Goal: Task Accomplishment & Management: Manage account settings

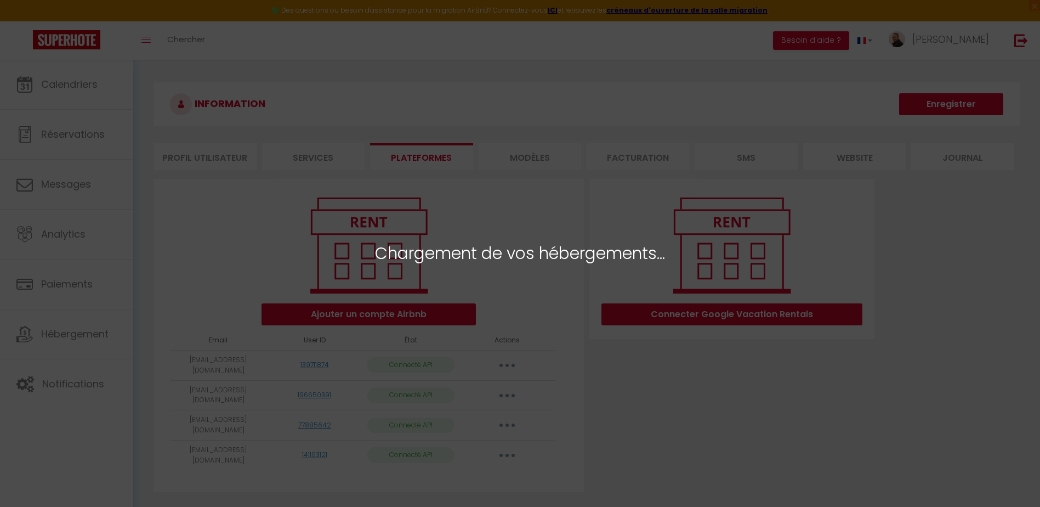
click at [746, 263] on div "Chargement de vos hébergements..." at bounding box center [520, 253] width 1040 height 507
click at [818, 258] on div "Chargement de vos hébergements..." at bounding box center [520, 253] width 1040 height 507
click at [644, 258] on span "Chargement de vos hébergements..." at bounding box center [520, 253] width 290 height 26
click at [620, 277] on div "Chargement de vos hébergements..." at bounding box center [520, 253] width 1040 height 507
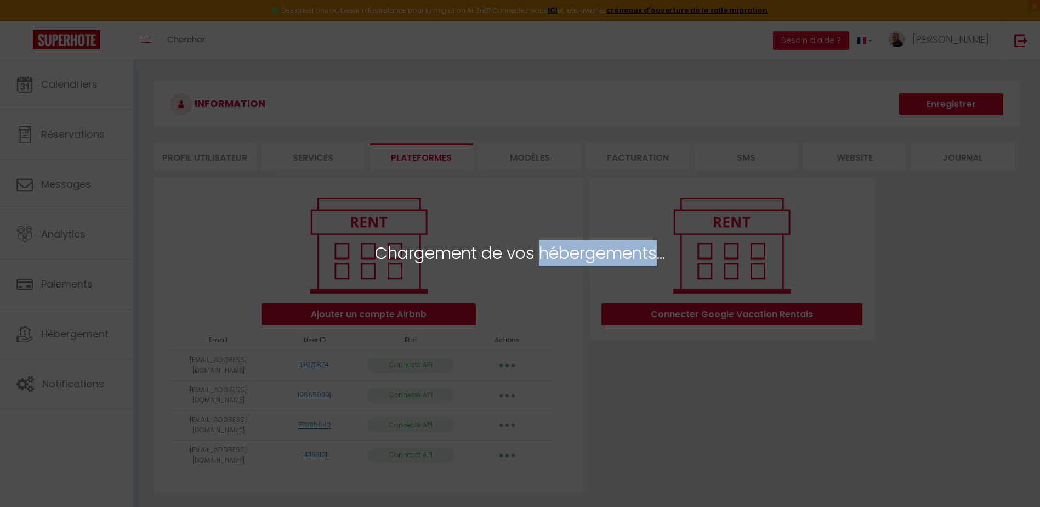
drag, startPoint x: 620, startPoint y: 277, endPoint x: 620, endPoint y: 291, distance: 13.7
click at [620, 291] on div "Chargement de vos hébergements..." at bounding box center [520, 253] width 1040 height 507
click at [620, 361] on div "Chargement de vos hébergements..." at bounding box center [520, 253] width 1040 height 507
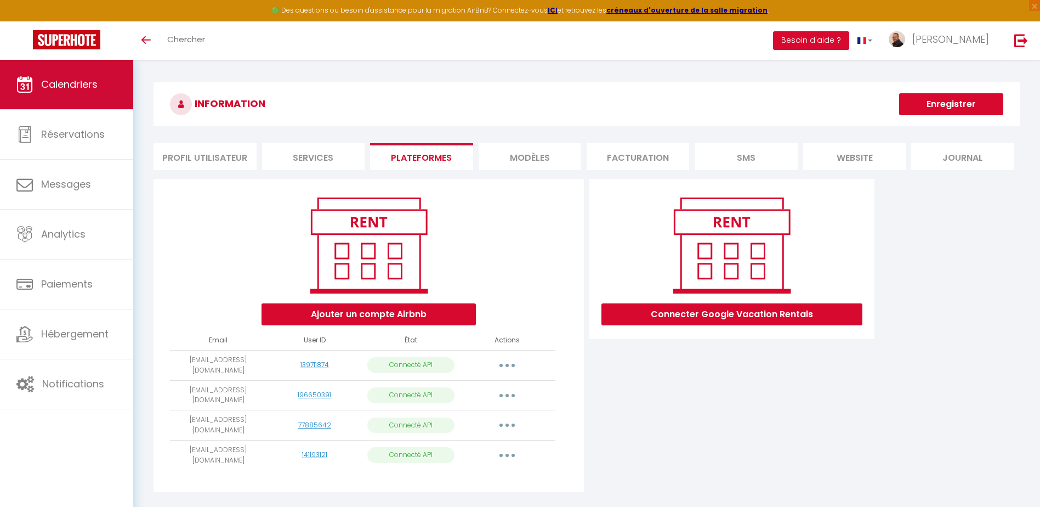
click at [72, 92] on link "Calendriers" at bounding box center [66, 84] width 133 height 49
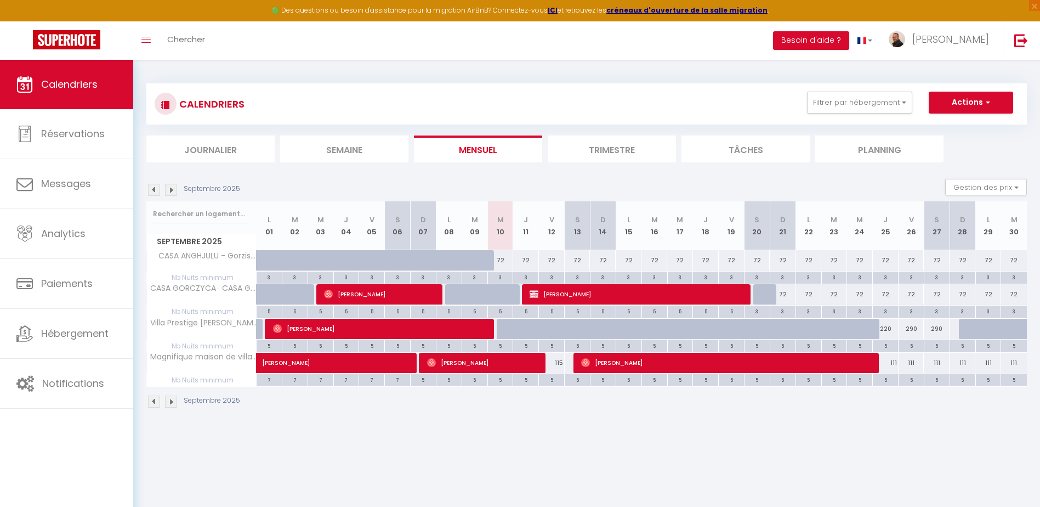
click at [806, 295] on div "72" at bounding box center [809, 294] width 26 height 20
type input "72"
select select "1"
type input "Lun 22 Septembre 2025"
type input "Mar 23 Septembre 2025"
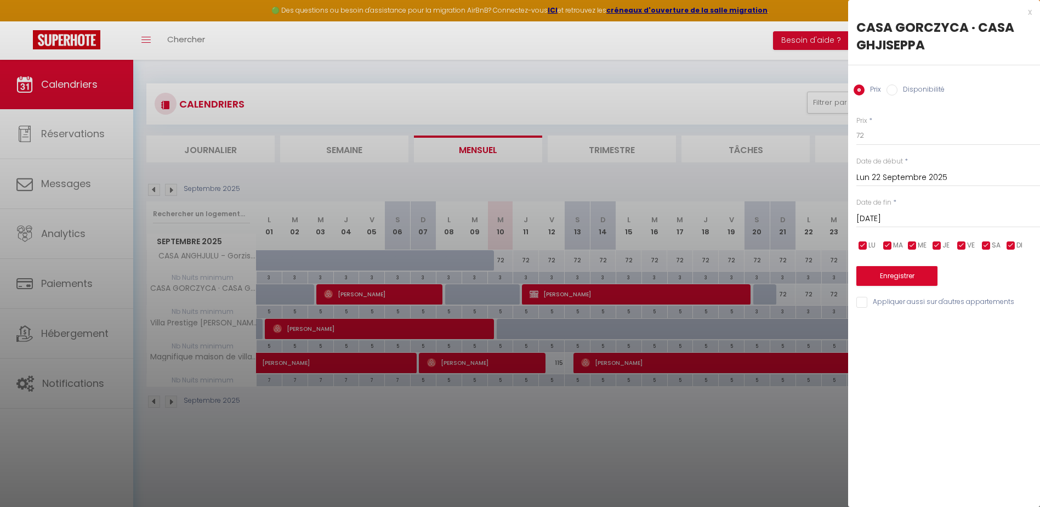
click at [895, 89] on input "Disponibilité" at bounding box center [892, 89] width 11 height 11
radio input "true"
radio input "false"
click at [872, 137] on select "Disponible Indisponible" at bounding box center [948, 136] width 184 height 21
click at [856, 126] on select "Disponible Indisponible" at bounding box center [948, 136] width 184 height 21
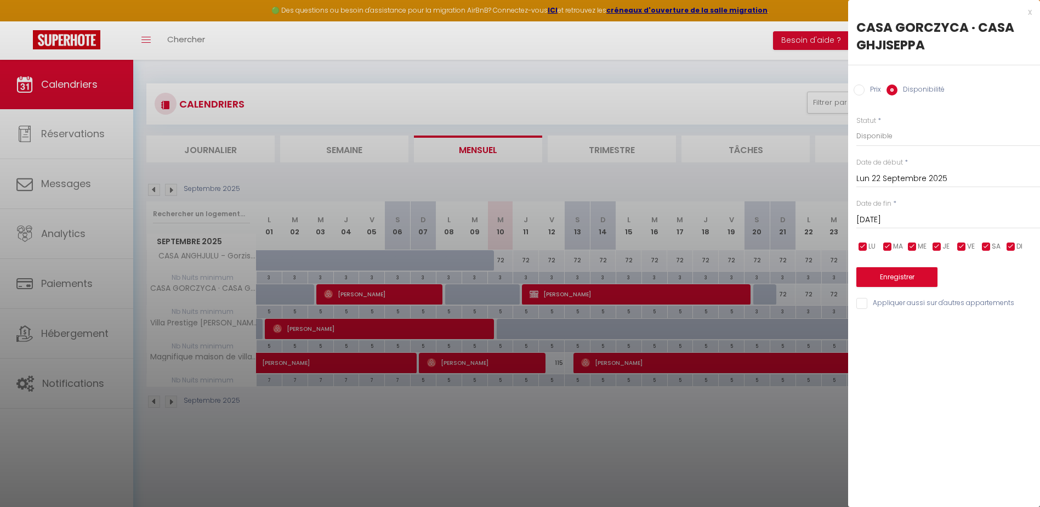
click at [878, 221] on input "Mar 23 Septembre 2025" at bounding box center [948, 220] width 184 height 14
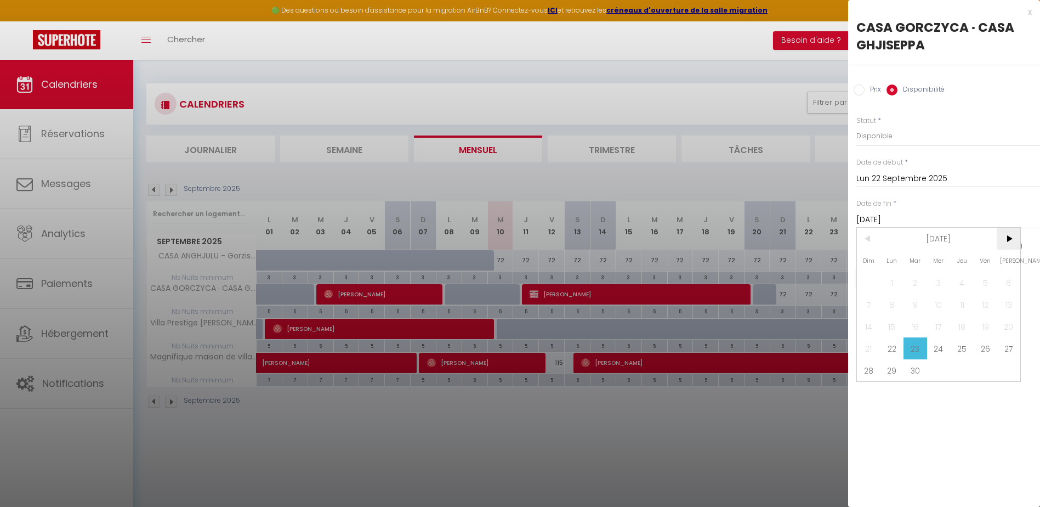
click at [1004, 245] on span ">" at bounding box center [1009, 239] width 24 height 22
click at [1008, 373] on span "31" at bounding box center [1009, 370] width 24 height 22
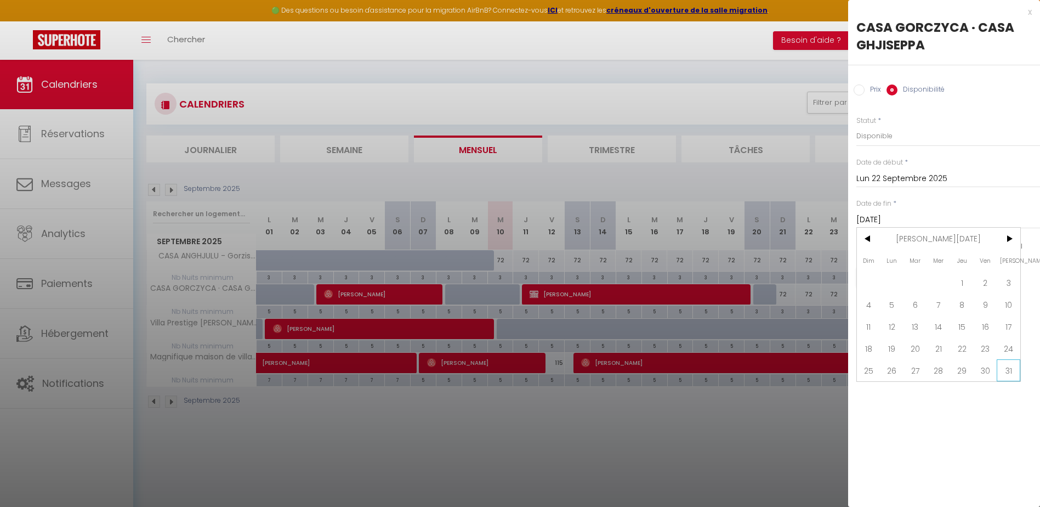
type input "Sam 31 Janvier 2026"
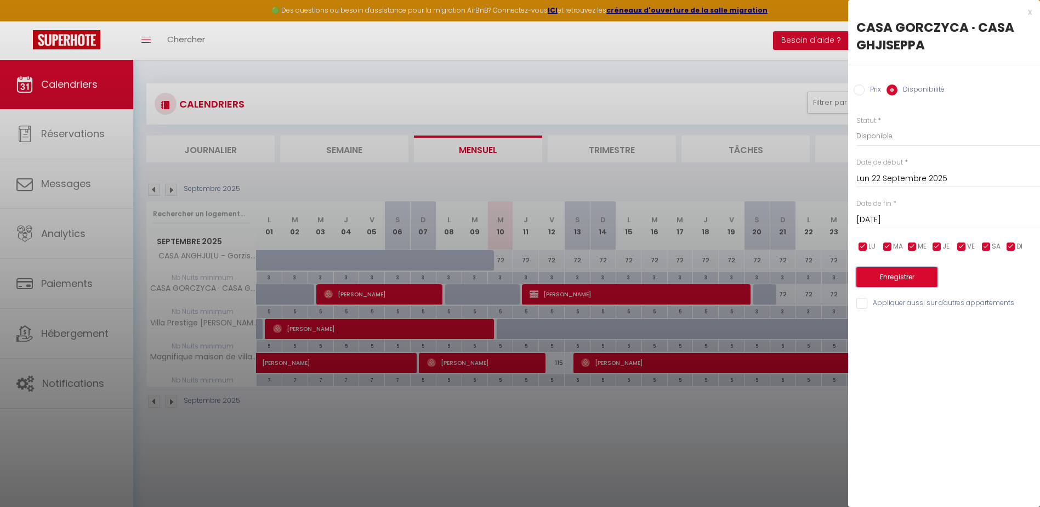
click at [911, 278] on button "Enregistrer" at bounding box center [896, 277] width 81 height 20
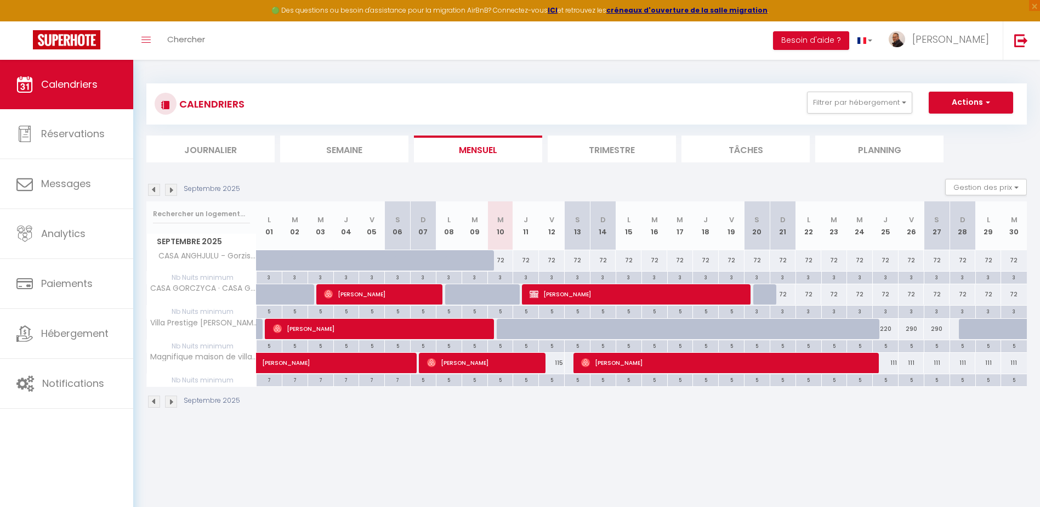
click at [786, 310] on div "3" at bounding box center [782, 310] width 25 height 10
type input "3"
type input "Dim 21 Septembre 2025"
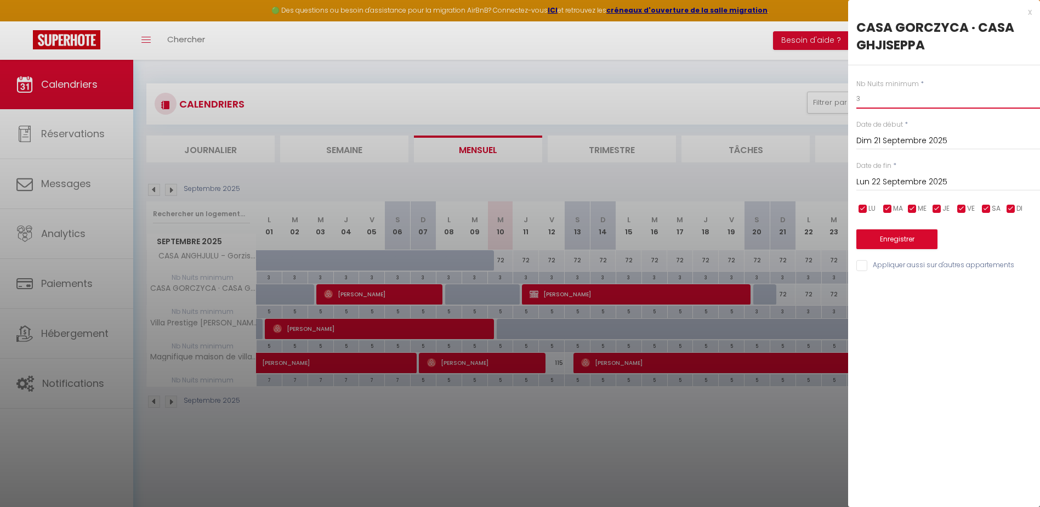
drag, startPoint x: 870, startPoint y: 96, endPoint x: 855, endPoint y: 98, distance: 14.4
click at [855, 98] on div "Nb Nuits minimum * 3 Date de début * Dim 21 Septembre 2025 < Sep 2025 > Dim Lun…" at bounding box center [944, 168] width 192 height 207
click at [882, 183] on input "Lun 22 Septembre 2025" at bounding box center [948, 182] width 184 height 14
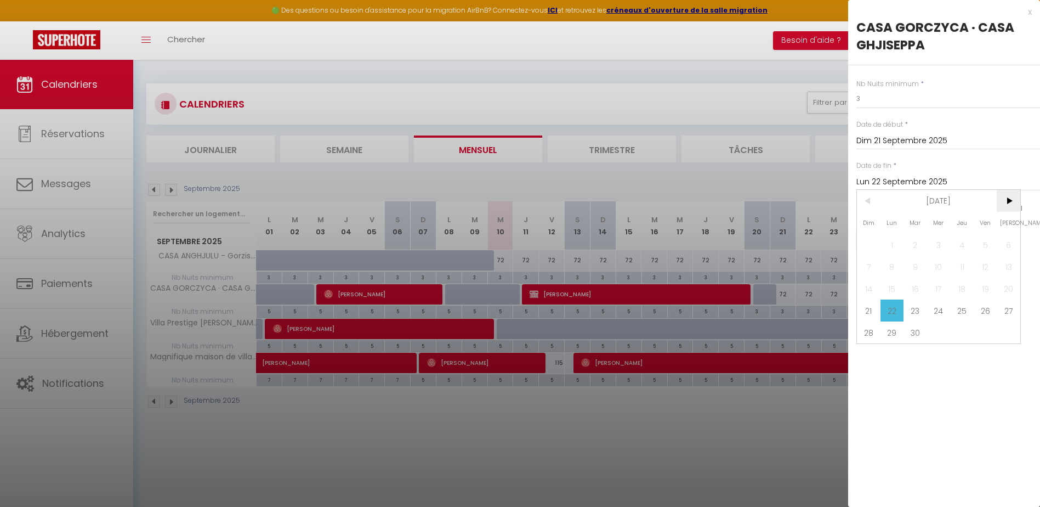
click at [1009, 200] on span ">" at bounding box center [1009, 201] width 24 height 22
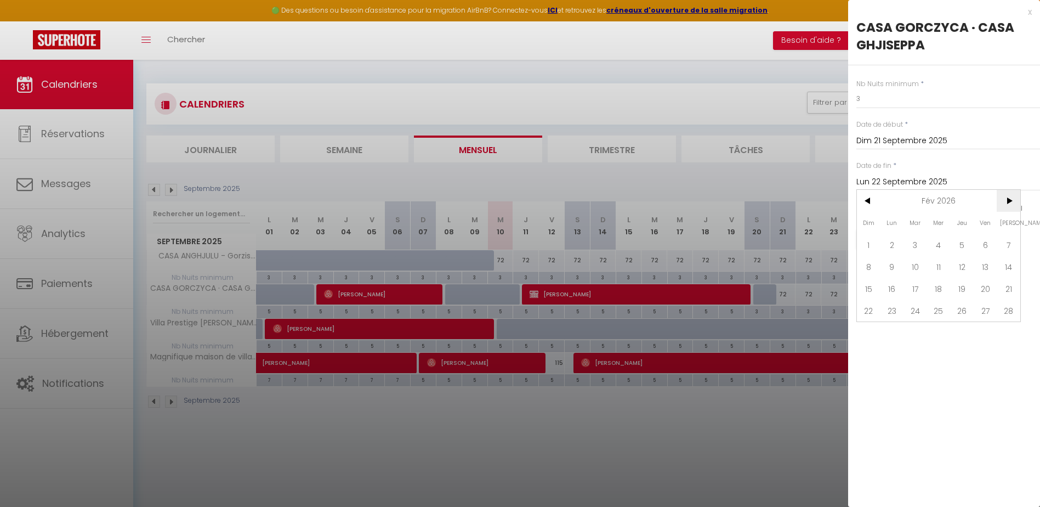
click at [1009, 200] on span ">" at bounding box center [1009, 201] width 24 height 22
click at [919, 338] on span "31" at bounding box center [916, 332] width 24 height 22
type input "Mar 31 Mars 2026"
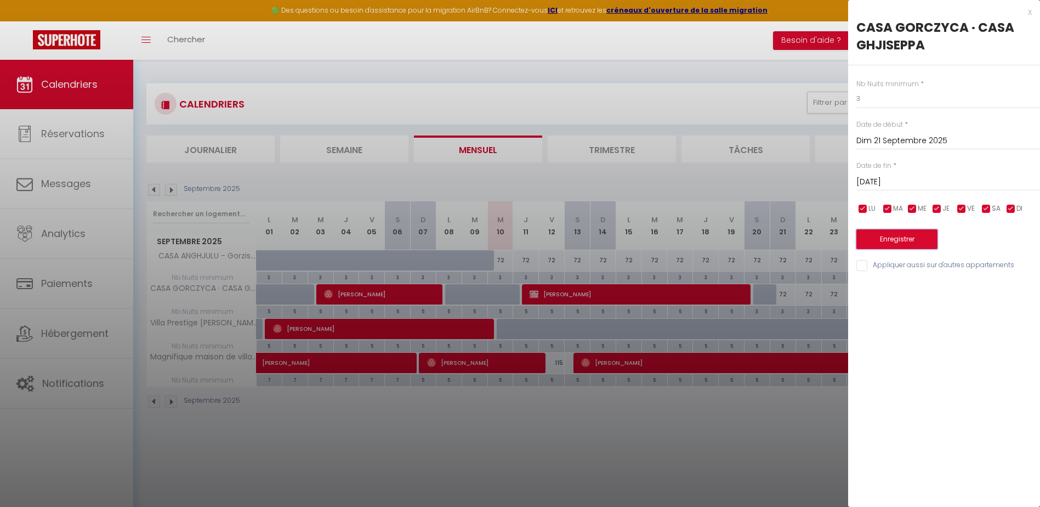
click at [897, 240] on button "Enregistrer" at bounding box center [896, 239] width 81 height 20
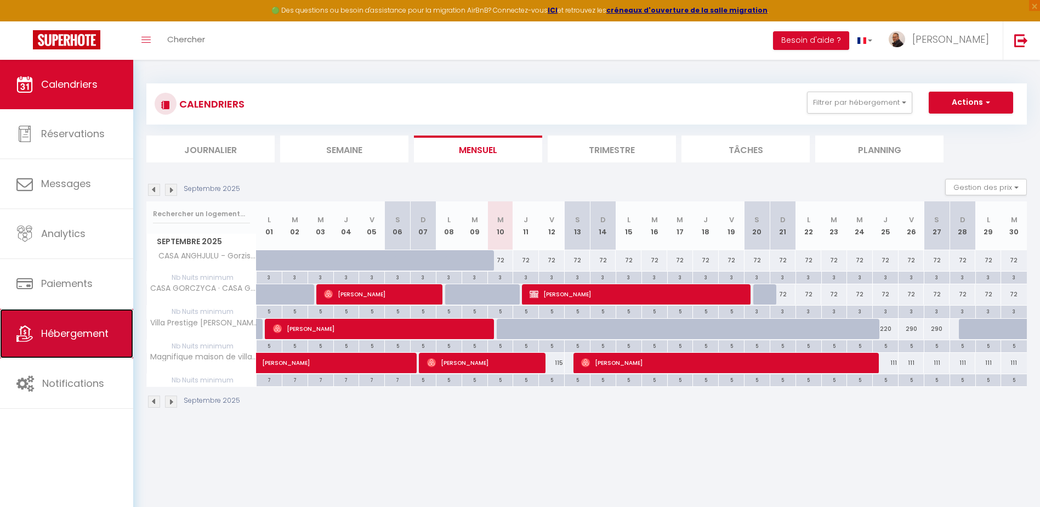
click at [54, 323] on link "Hébergement" at bounding box center [66, 333] width 133 height 49
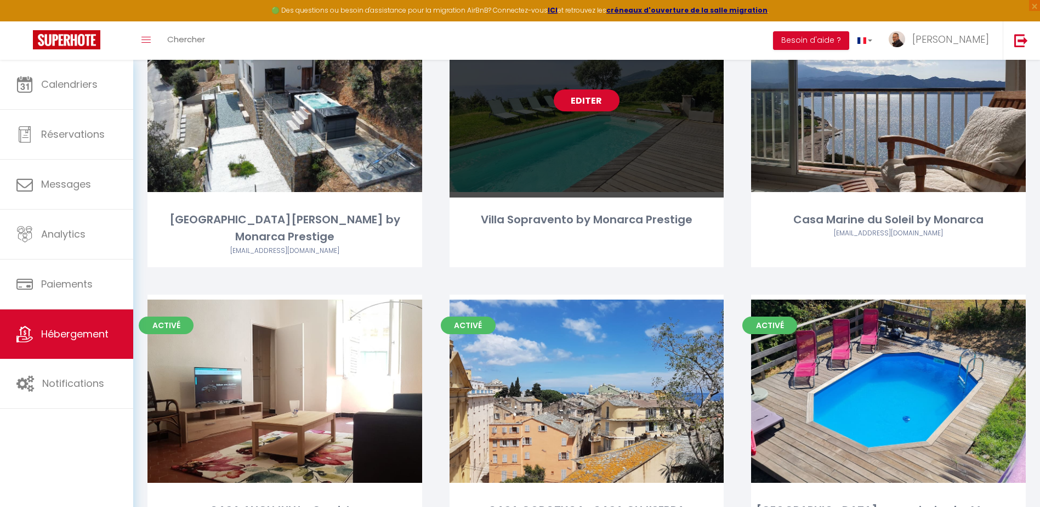
scroll to position [164, 0]
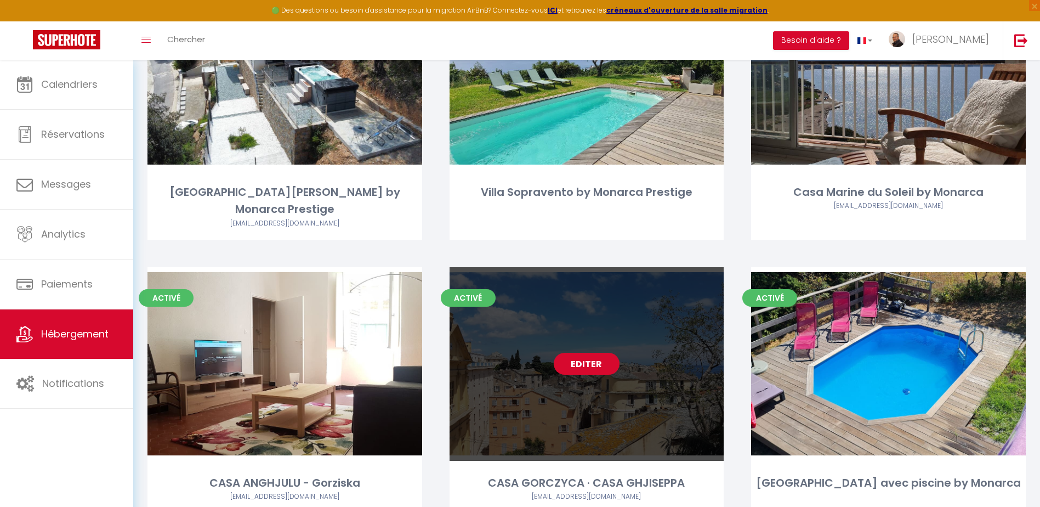
click at [587, 353] on link "Editer" at bounding box center [587, 364] width 66 height 22
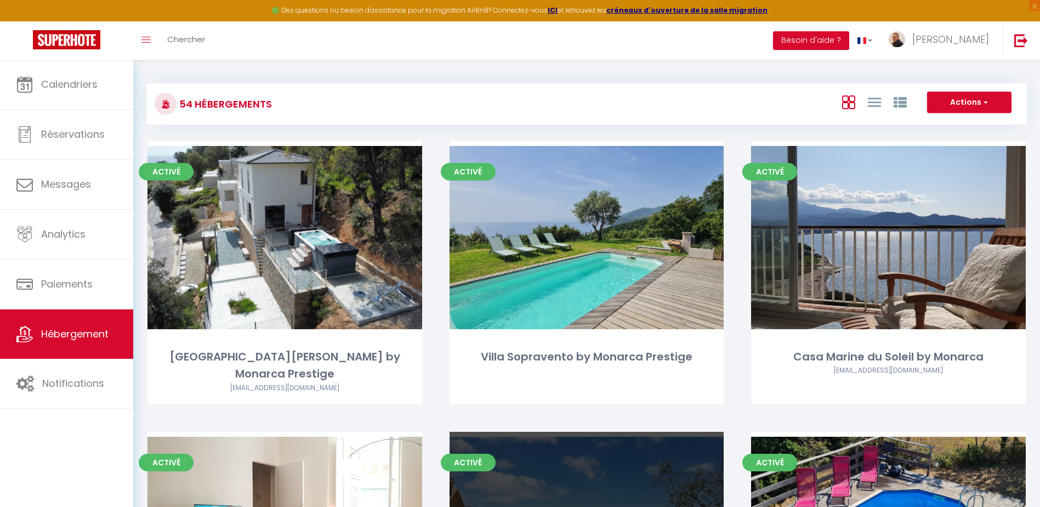
select select "3"
select select "2"
select select "1"
select select
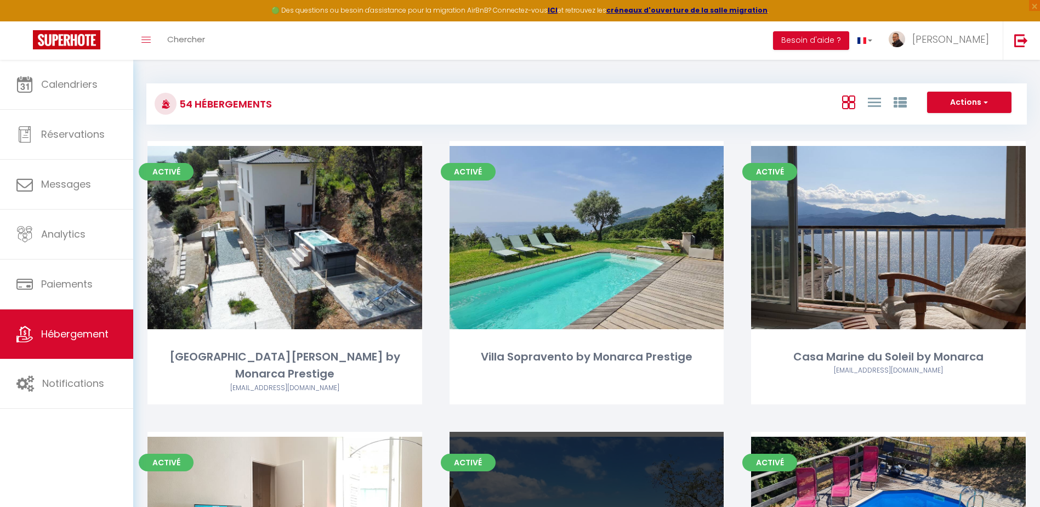
select select "28"
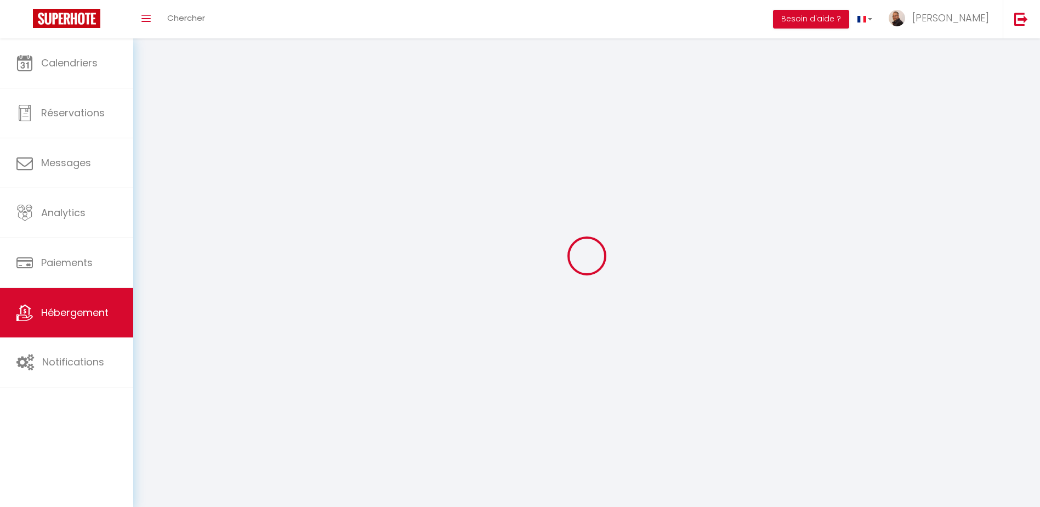
select select
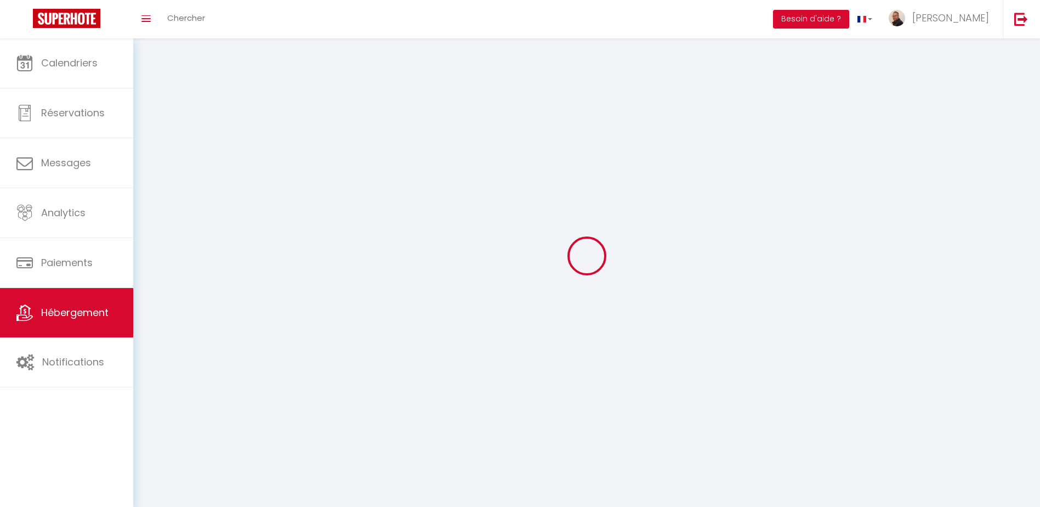
select select
checkbox input "false"
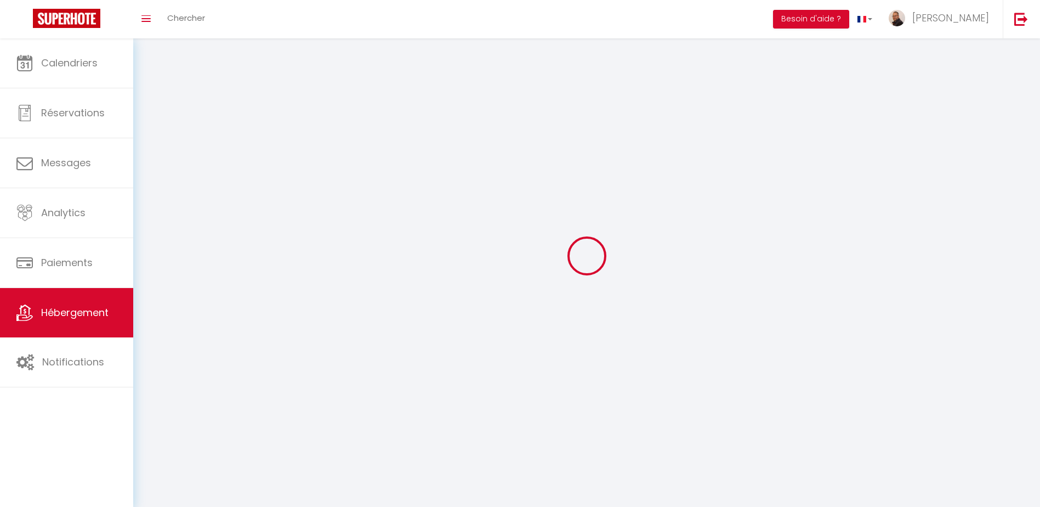
select select
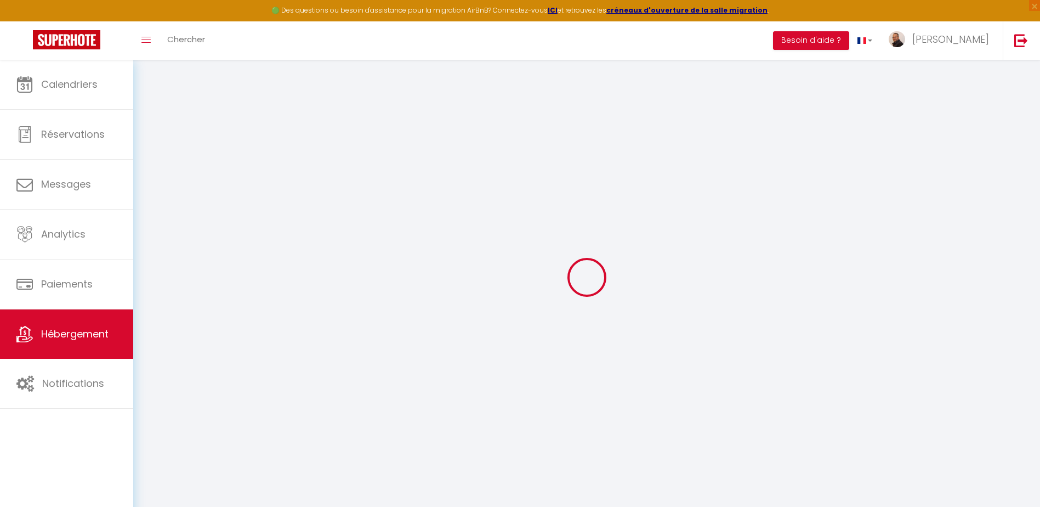
select select
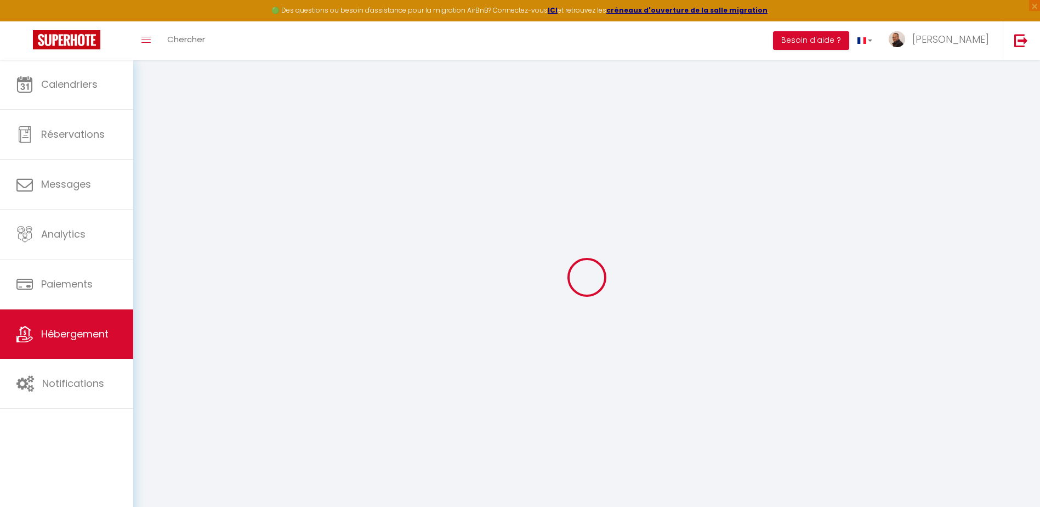
select select
checkbox input "false"
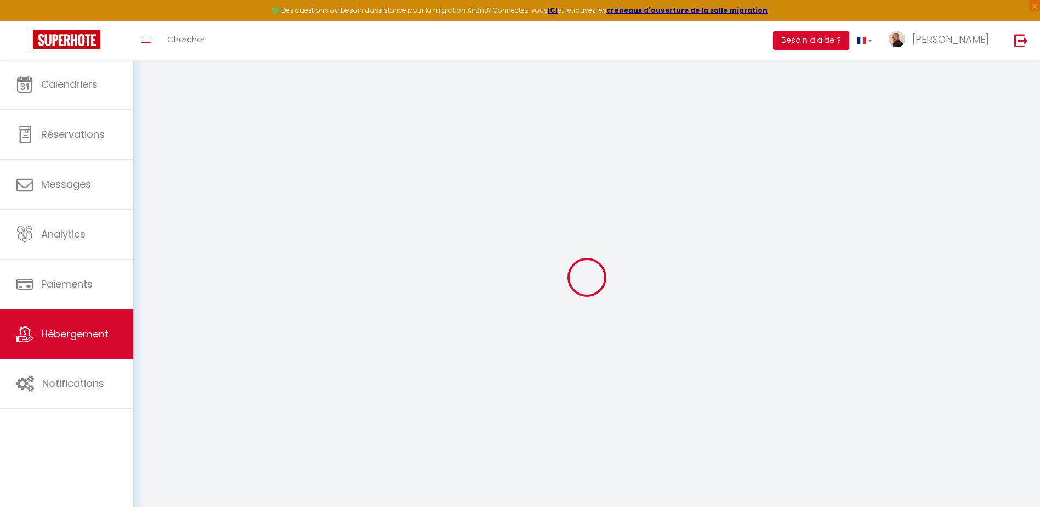
select select
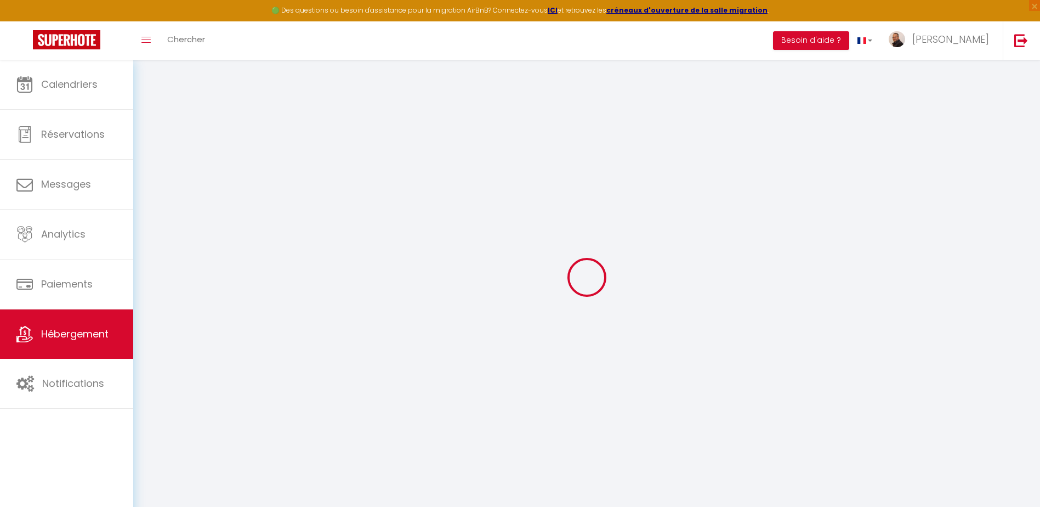
select select
checkbox input "false"
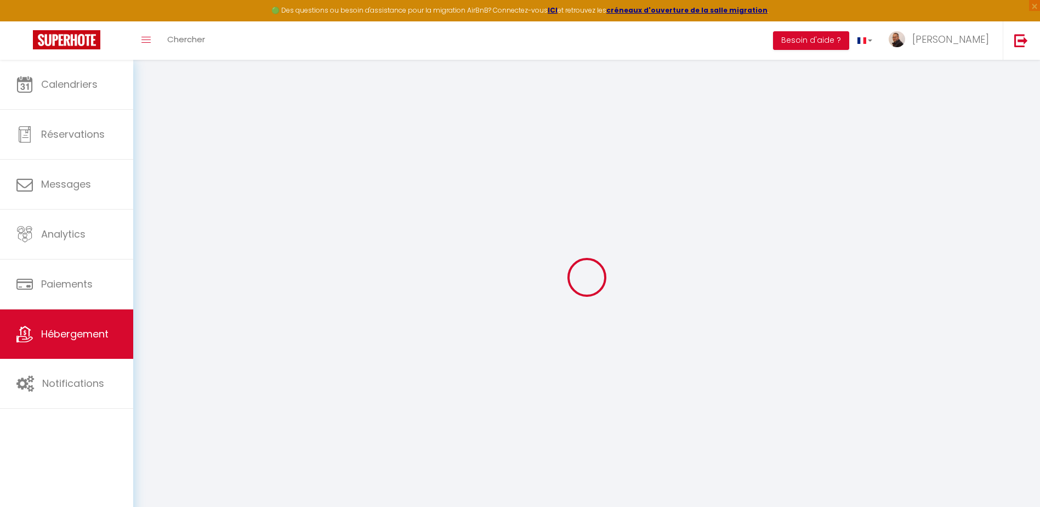
checkbox input "false"
select select
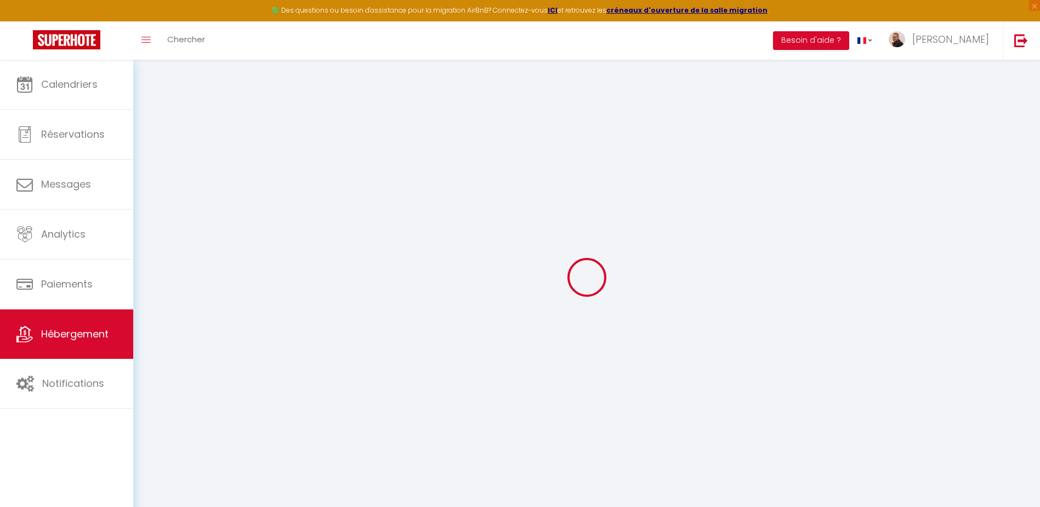
select select
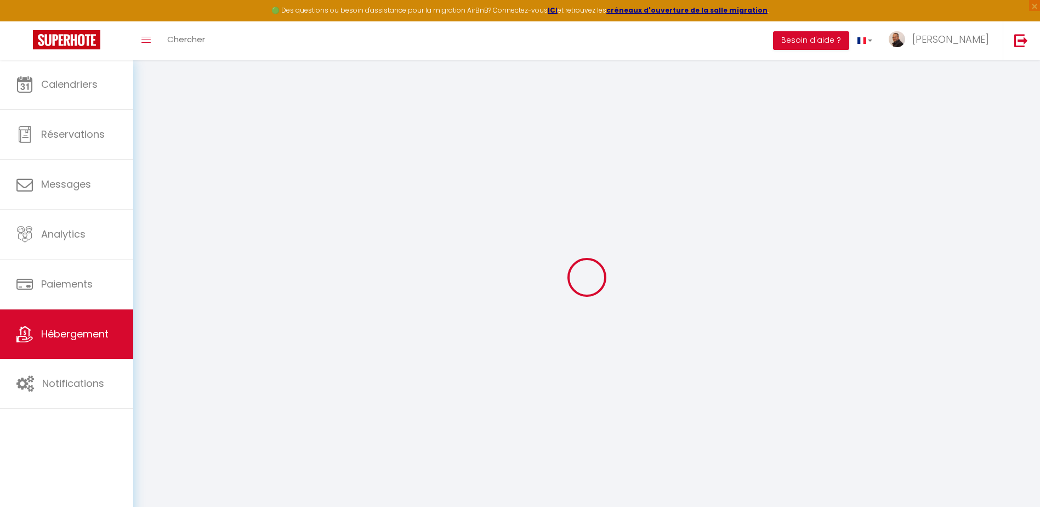
checkbox input "false"
select select
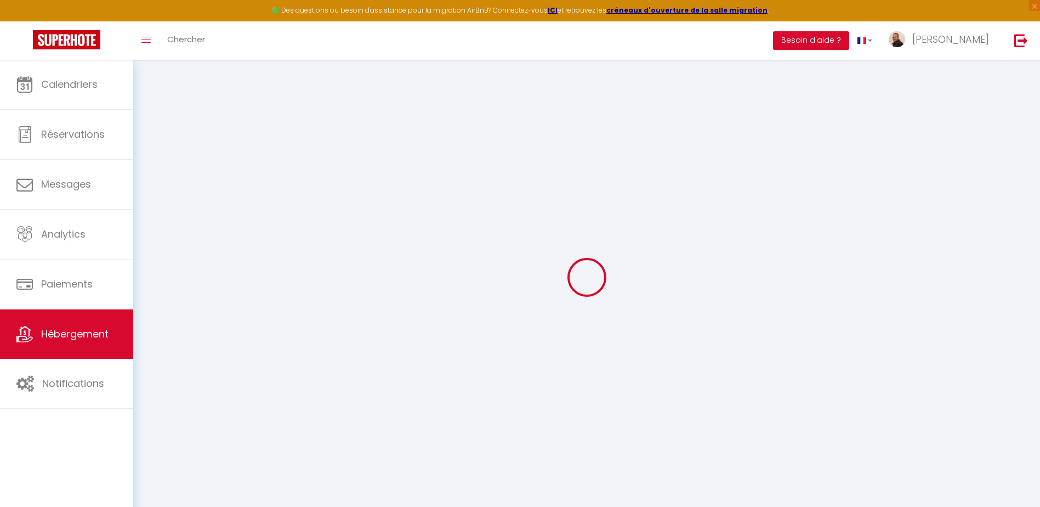
select select
type input "CASA GORCZYCA · CASA GHJISEPPA"
type input "[PERSON_NAME]"
type input "Le Concierge"
type input "12 Boulevard auguste gaudin"
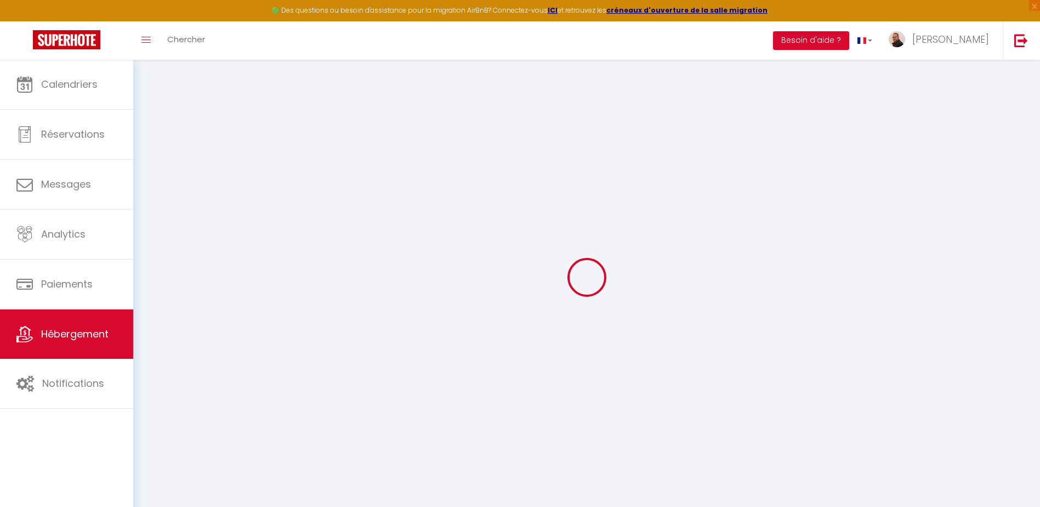
type input "20200"
type input "BASTIA"
select select "2"
type input "69"
type input "80"
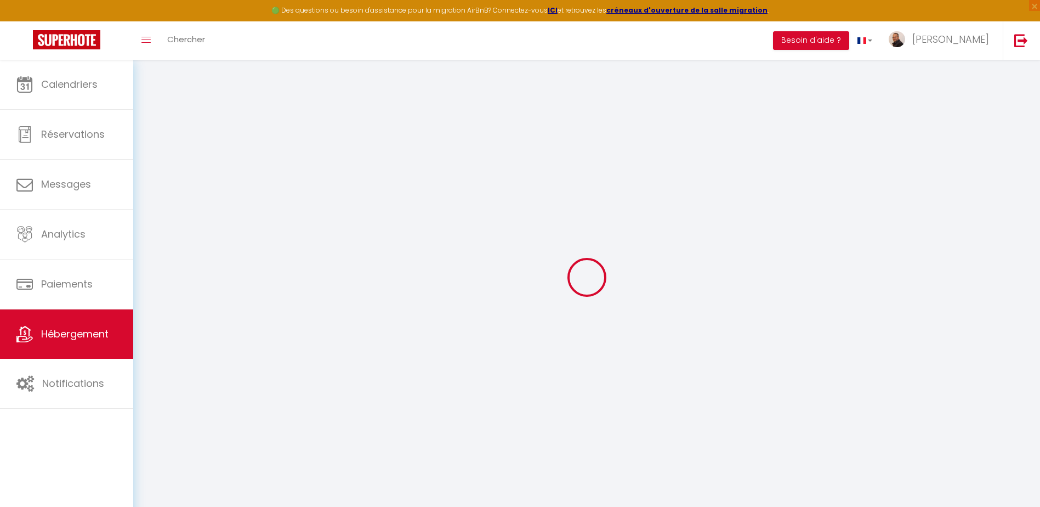
type input "1.88"
type input "300"
type input "5.5"
select select
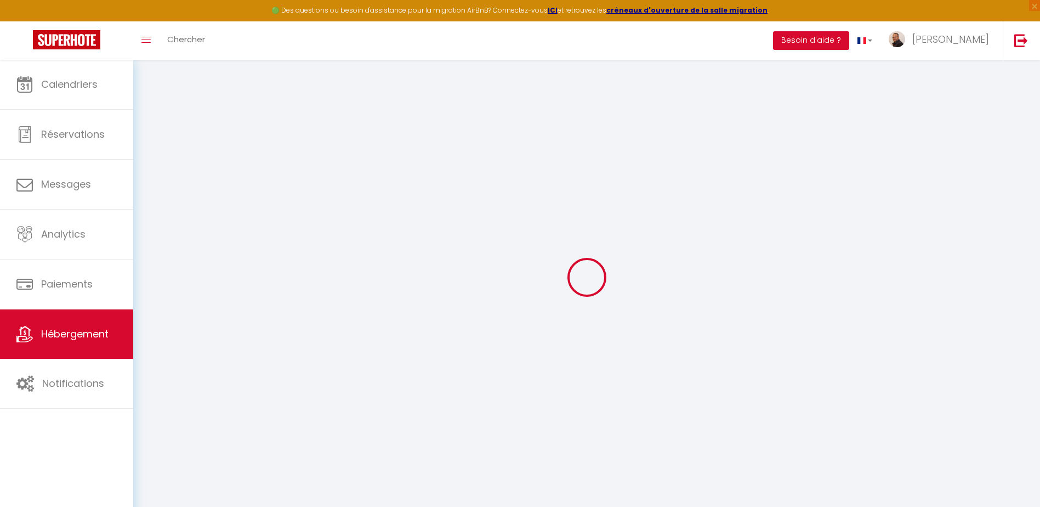
select select
type input "12 Boulevard Auguste Gaudin"
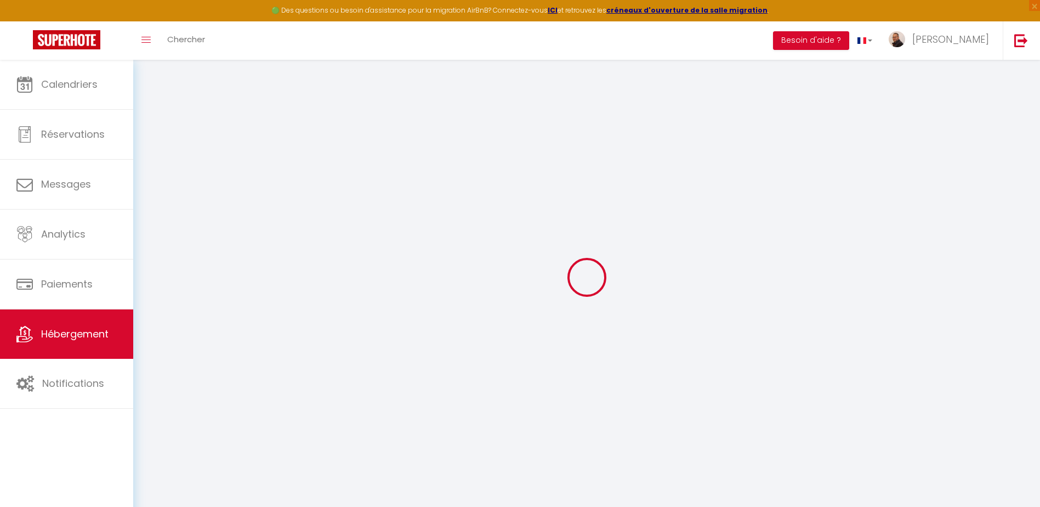
type input "20200"
type input "Bastia"
type input "[EMAIL_ADDRESS][DOMAIN_NAME]"
select select "4983"
checkbox input "false"
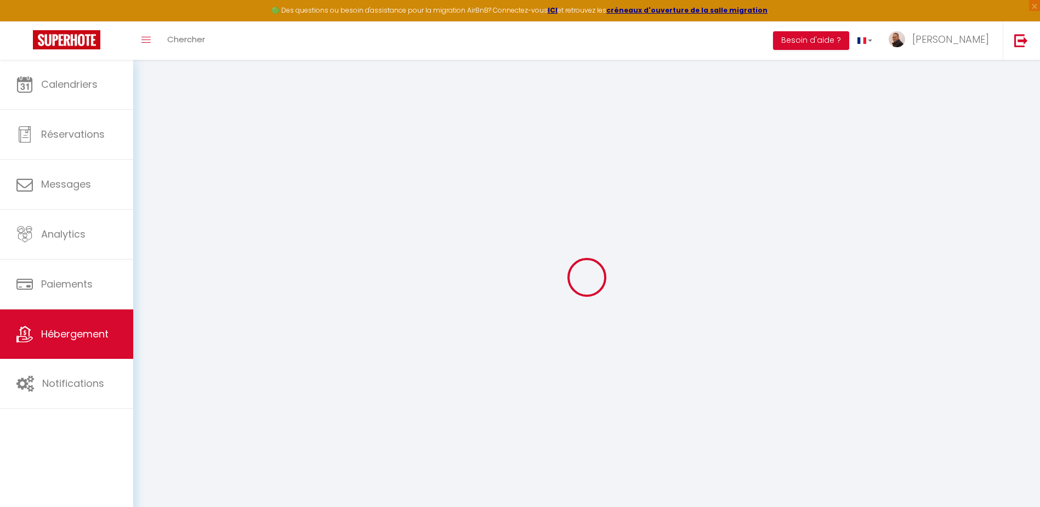
checkbox input "false"
type input "18"
type input "80"
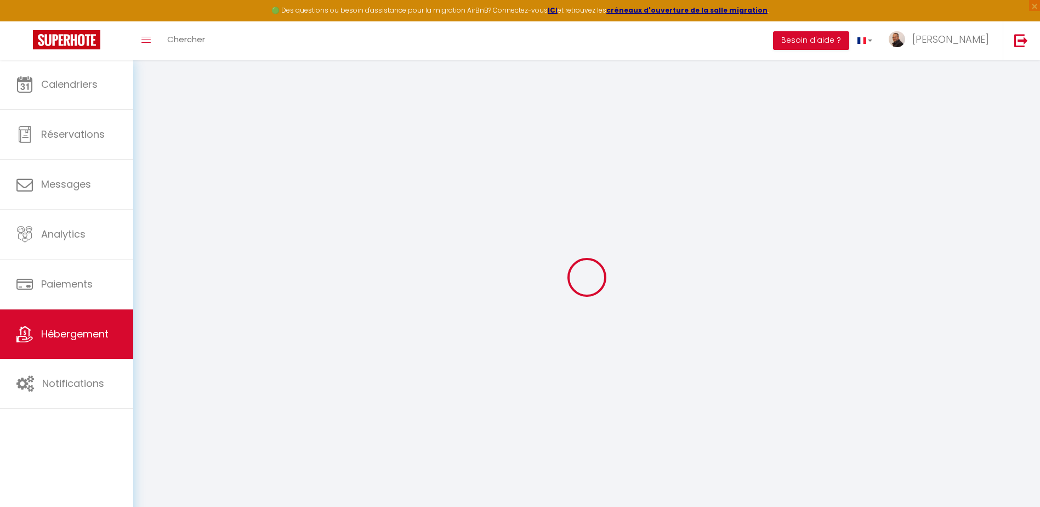
type input "0"
type input "60"
type input "0"
select select
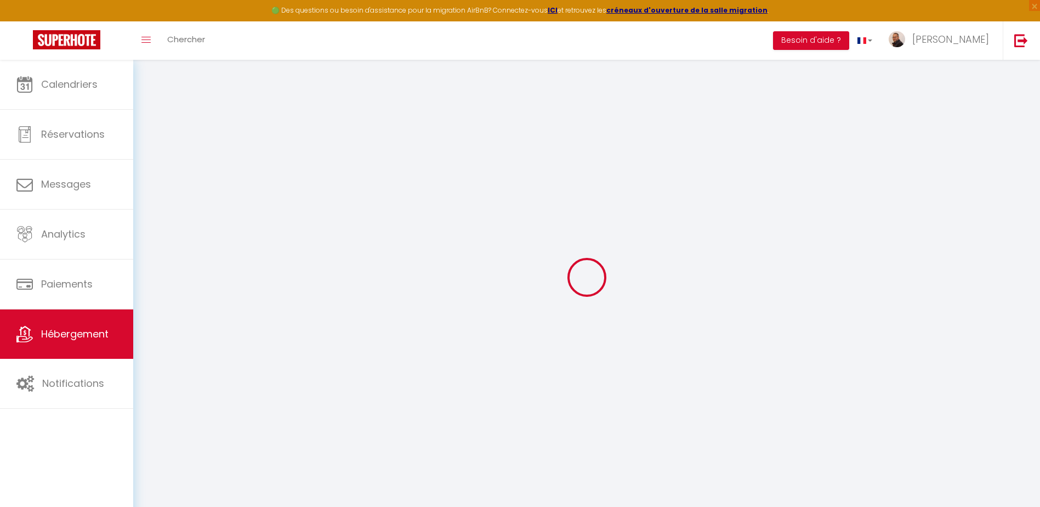
select select
checkbox input "false"
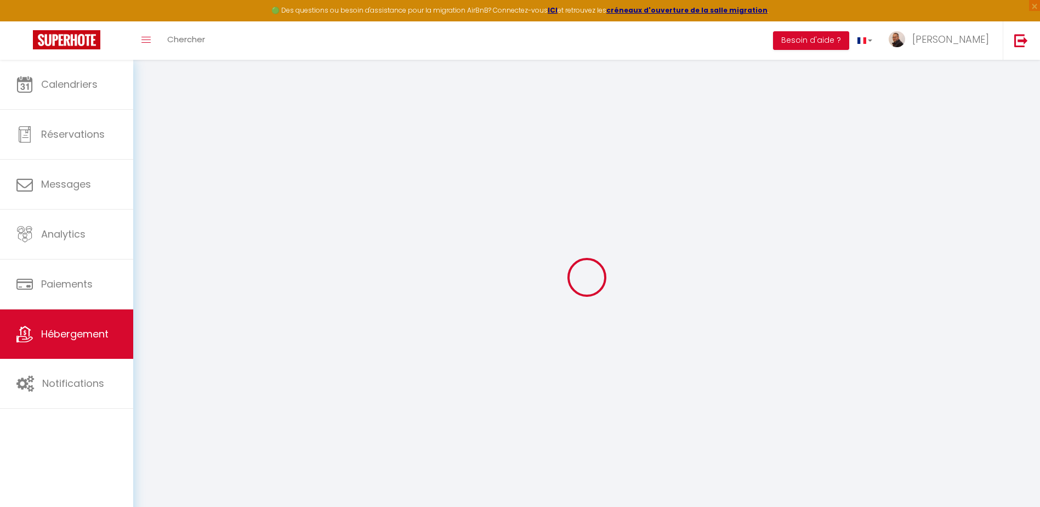
checkbox input "false"
select select
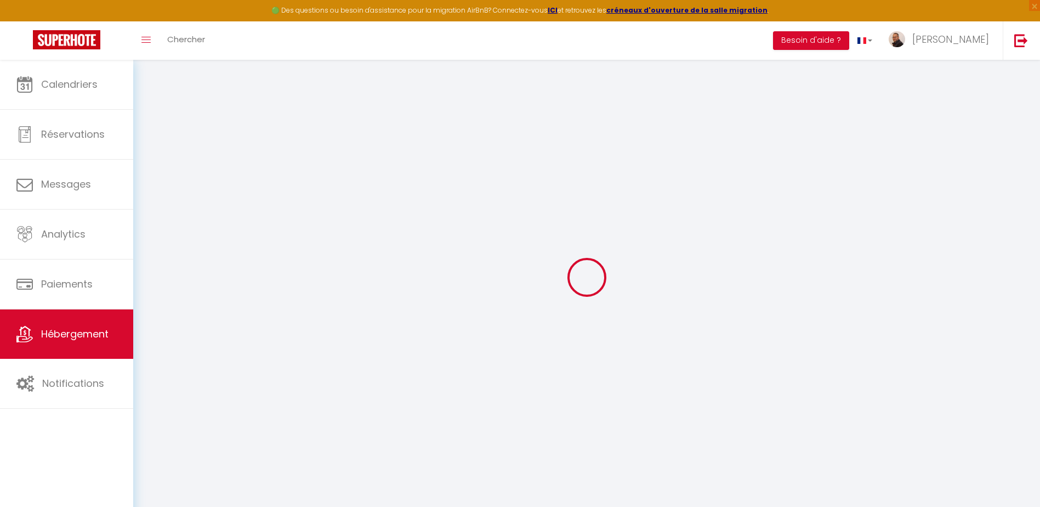
select select
checkbox input "false"
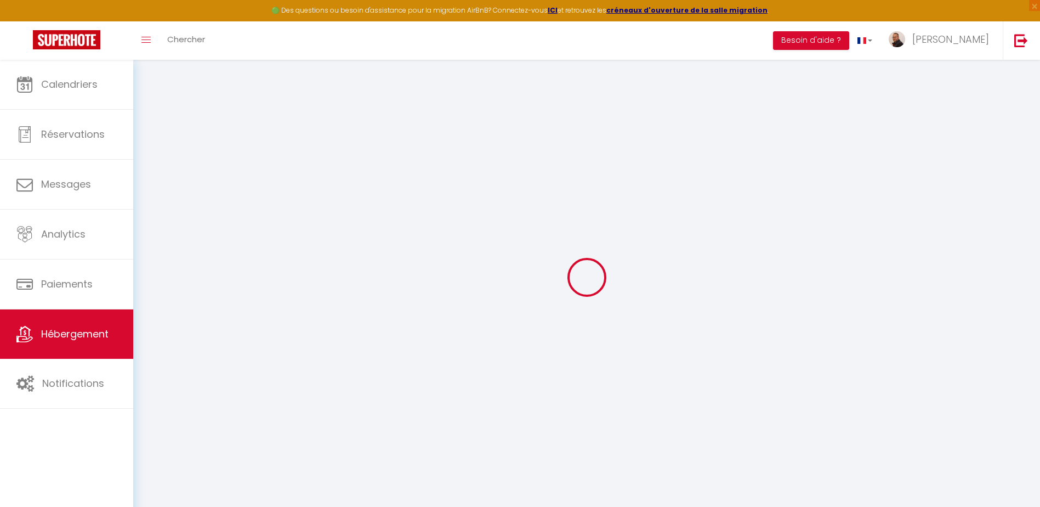
checkbox input "false"
select select "+ 15 %"
select select "+ 19 %"
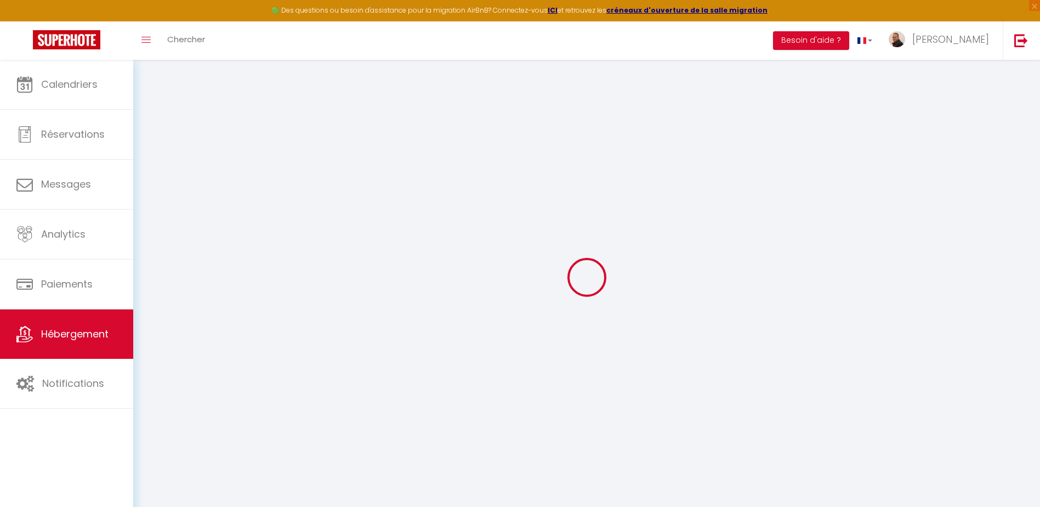
select select "+ 8 %"
select select "+ 17 %"
checkbox input "false"
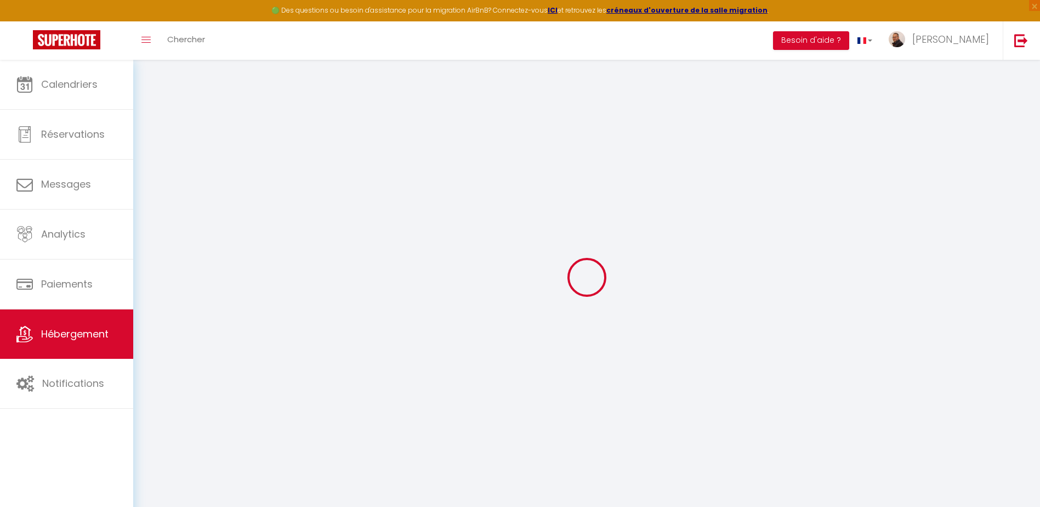
checkbox input "false"
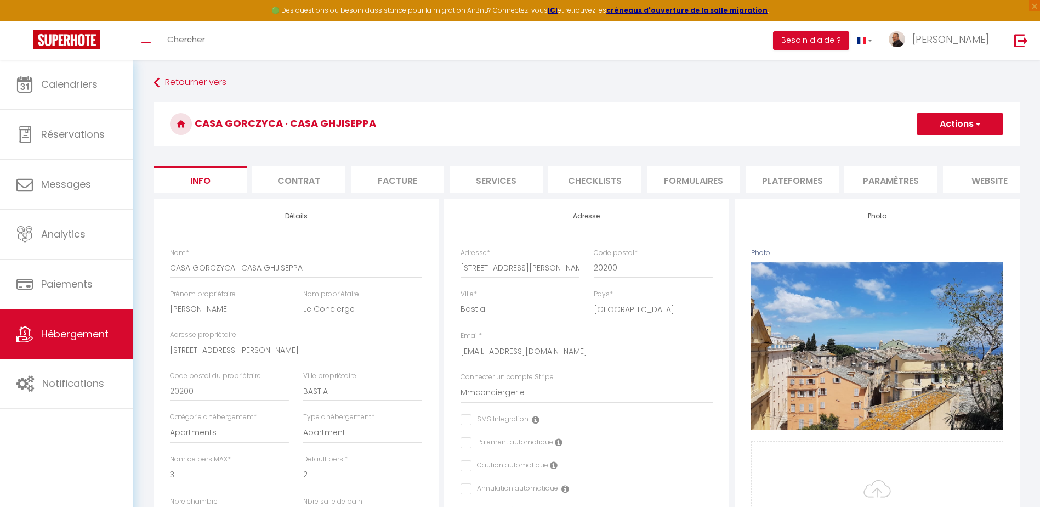
click at [776, 189] on li "Plateformes" at bounding box center [792, 179] width 93 height 27
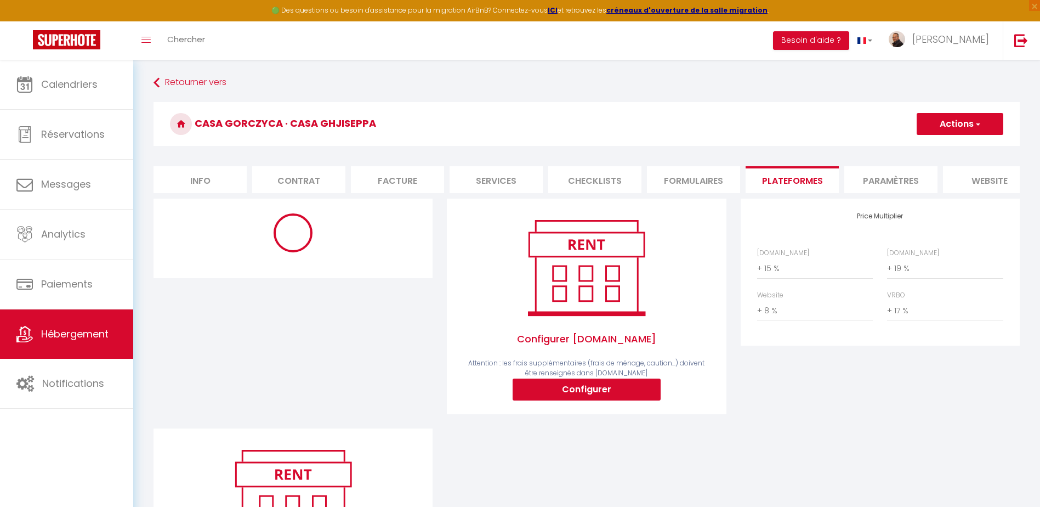
select select "270"
select select "EUR"
select select
select select "2553-25669689"
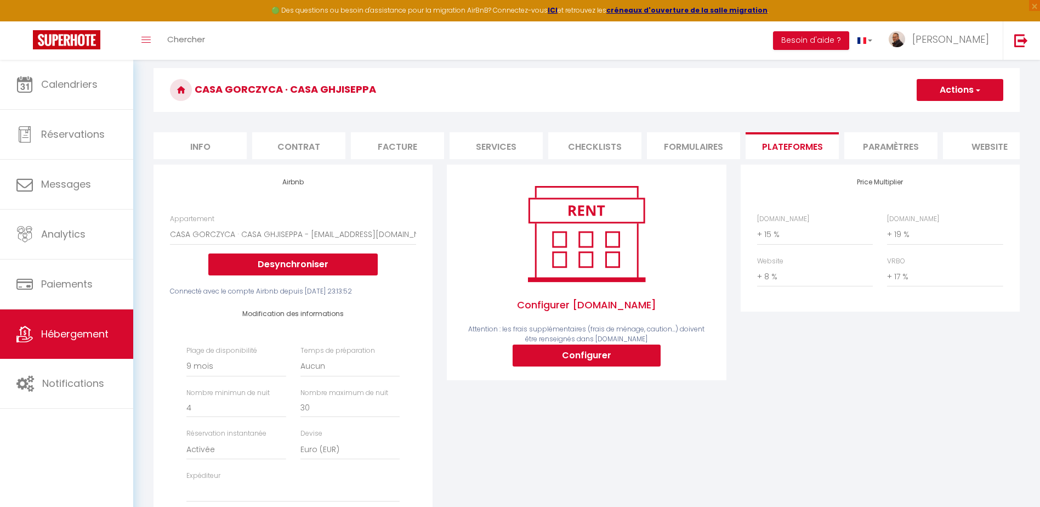
scroll to position [164, 0]
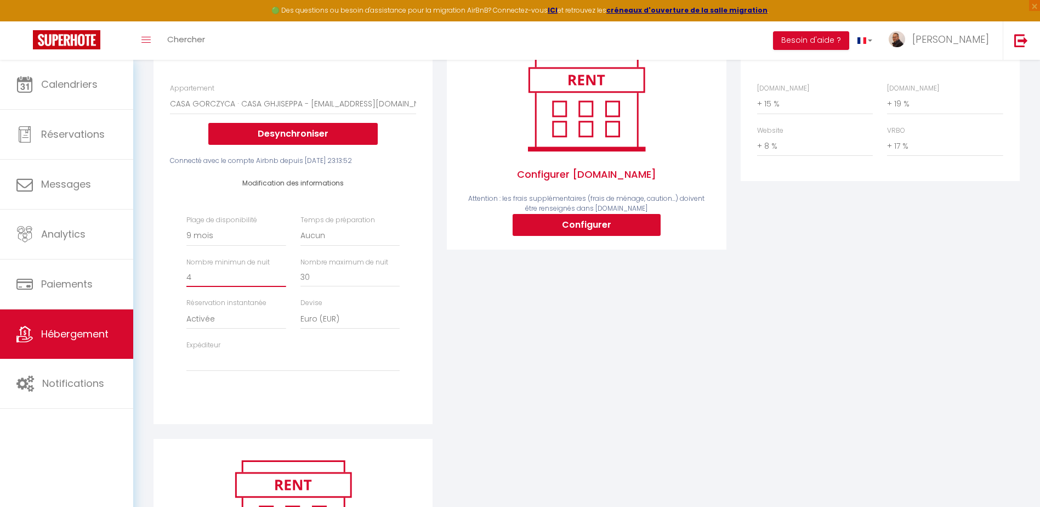
drag, startPoint x: 197, startPoint y: 285, endPoint x: 179, endPoint y: 283, distance: 18.2
click at [179, 283] on div "Modification des informations Plage de disponibilité Date indisponible par defa…" at bounding box center [293, 281] width 246 height 230
type input "3"
select select
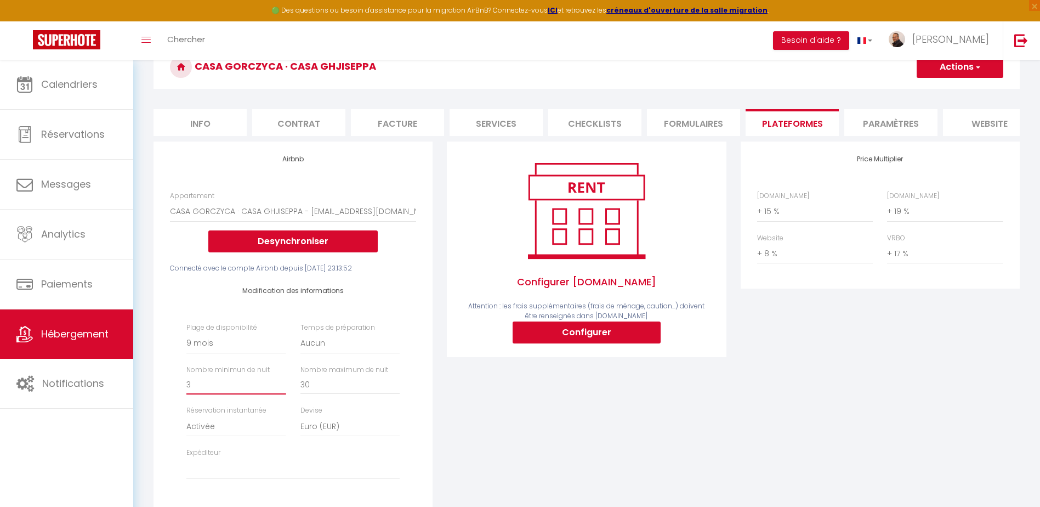
scroll to position [55, 0]
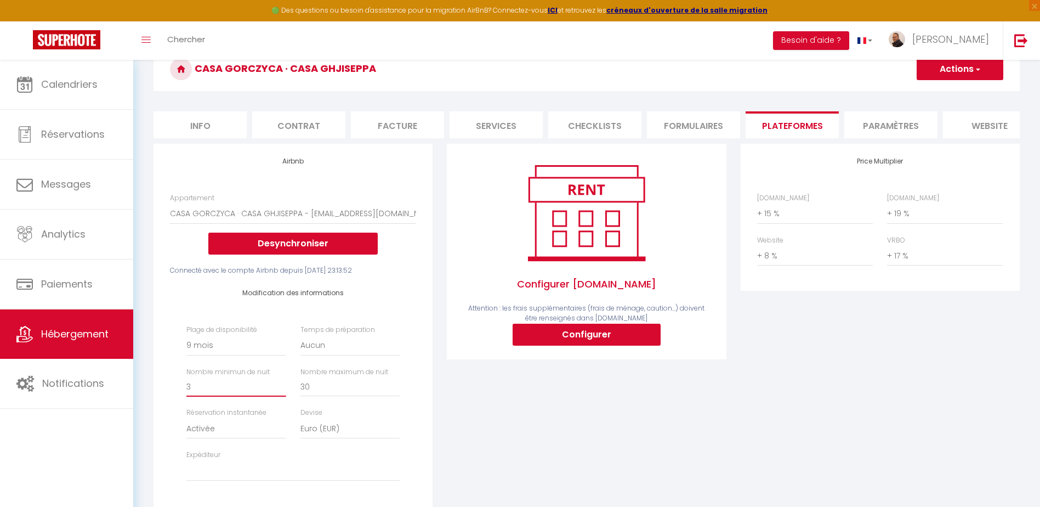
type input "3"
click at [940, 76] on button "Actions" at bounding box center [960, 69] width 87 height 22
click at [938, 92] on link "Enregistrer" at bounding box center [959, 93] width 87 height 14
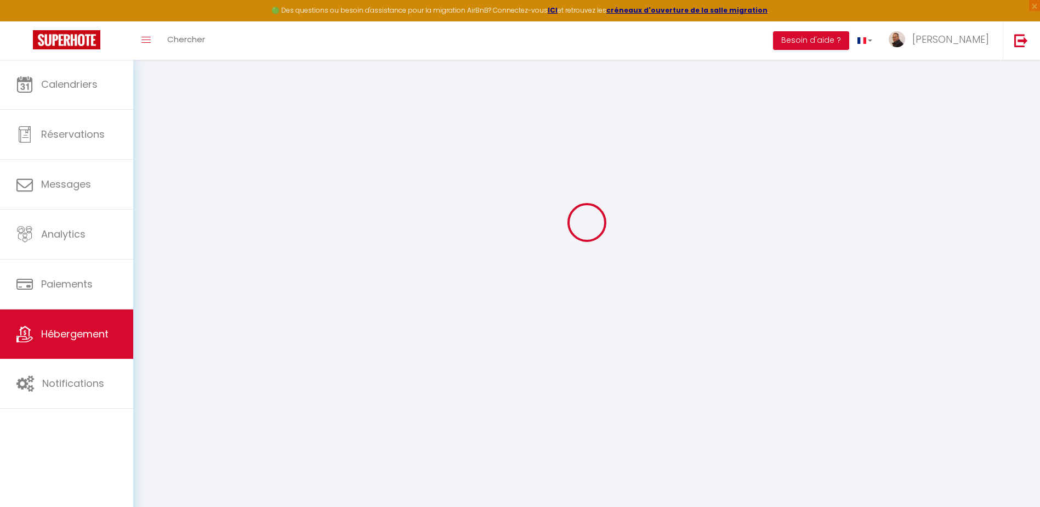
select select "270"
select select "EUR"
select select
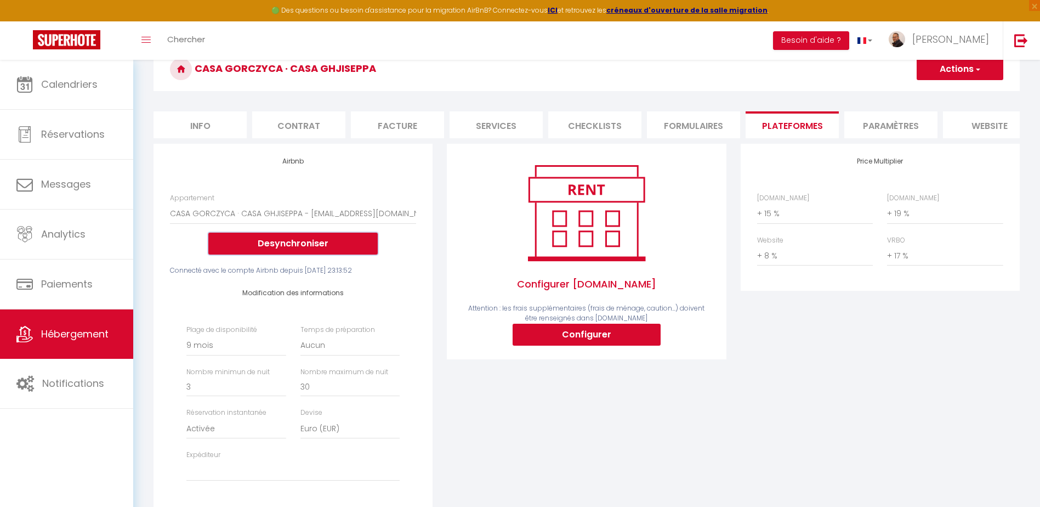
click at [286, 254] on button "Desynchroniser" at bounding box center [292, 243] width 169 height 22
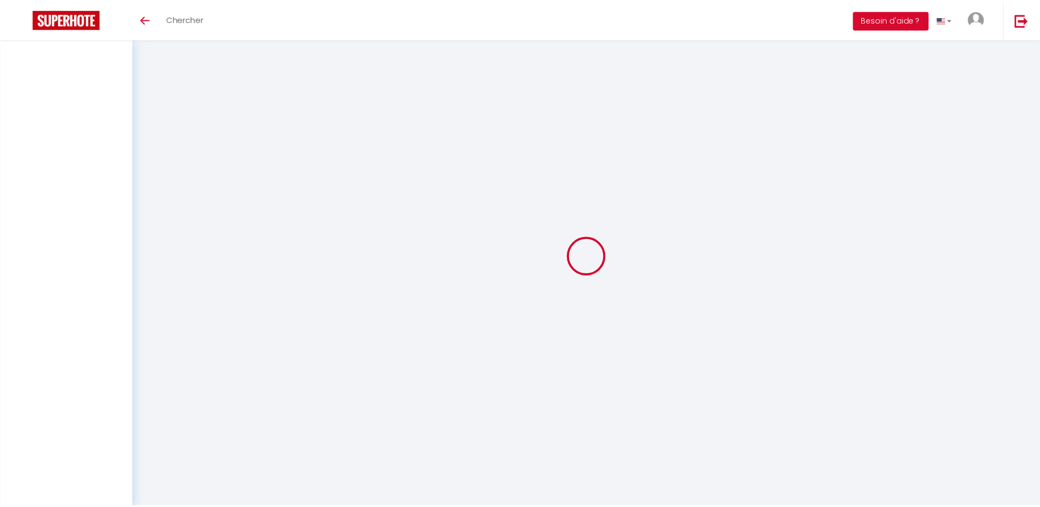
scroll to position [55, 0]
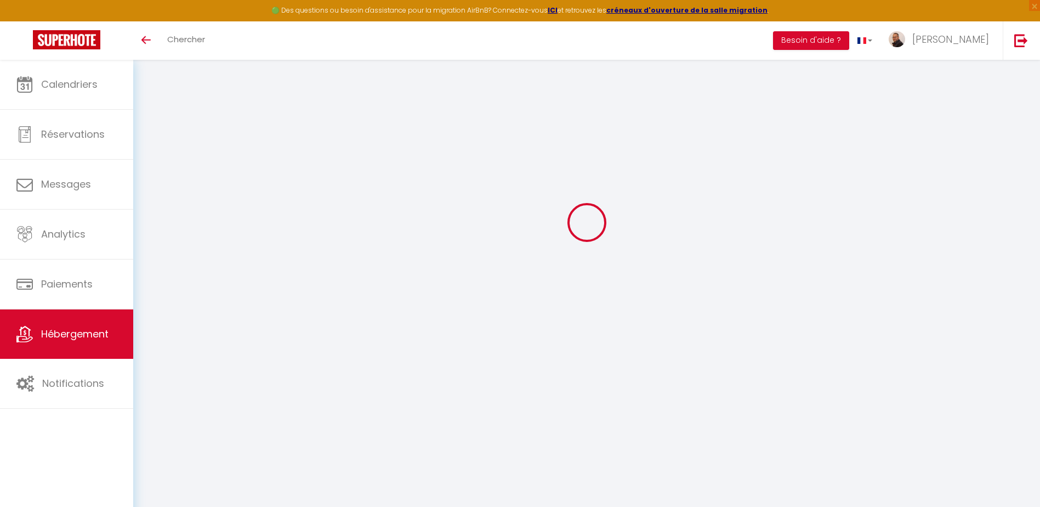
select select "+ 15 %"
select select "+ 19 %"
select select "+ 8 %"
select select "+ 17 %"
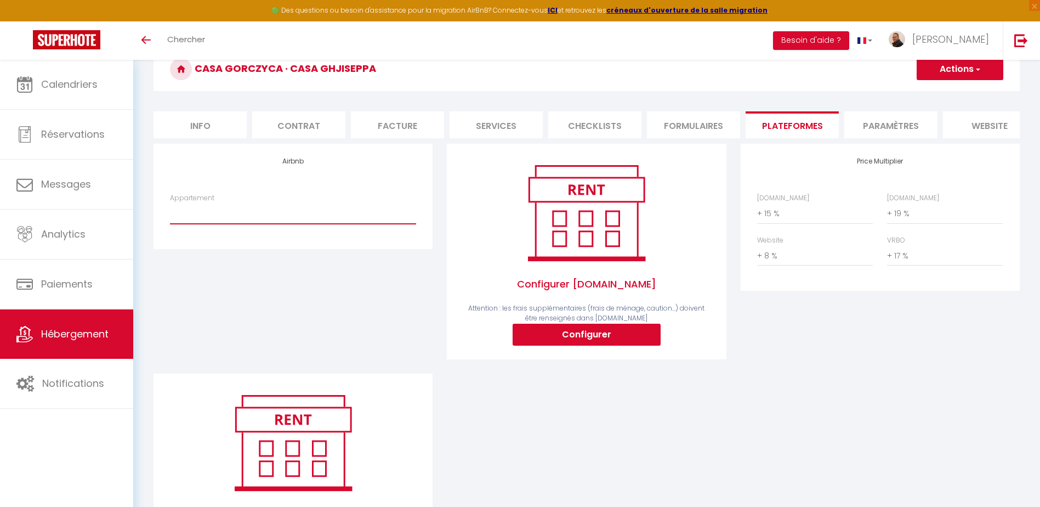
click at [269, 223] on select "BARRAL · CASA MATTEI - direction@mmconciergerie.com CASA MARINE DU SOLEIL - dir…" at bounding box center [293, 213] width 246 height 21
select select "2553-25669689"
click at [170, 211] on select "BARRAL · CASA MATTEI - direction@mmconciergerie.com CASA MARINE DU SOLEIL - dir…" at bounding box center [293, 213] width 246 height 21
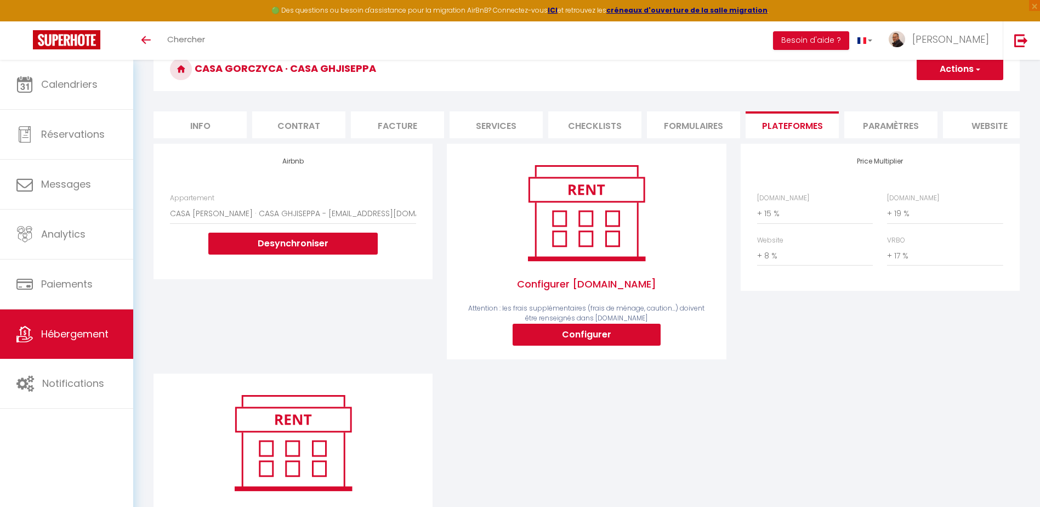
click at [967, 71] on button "Actions" at bounding box center [960, 69] width 87 height 22
click at [945, 92] on link "Enregistrer" at bounding box center [959, 93] width 87 height 14
click at [403, 254] on div "Desynchroniser" at bounding box center [293, 243] width 246 height 22
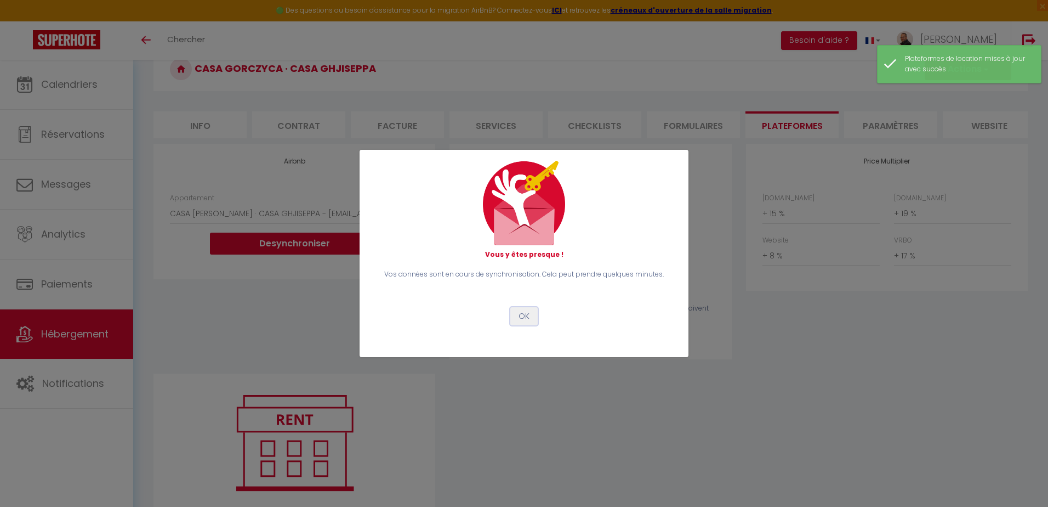
click at [519, 317] on button "OK" at bounding box center [523, 316] width 27 height 19
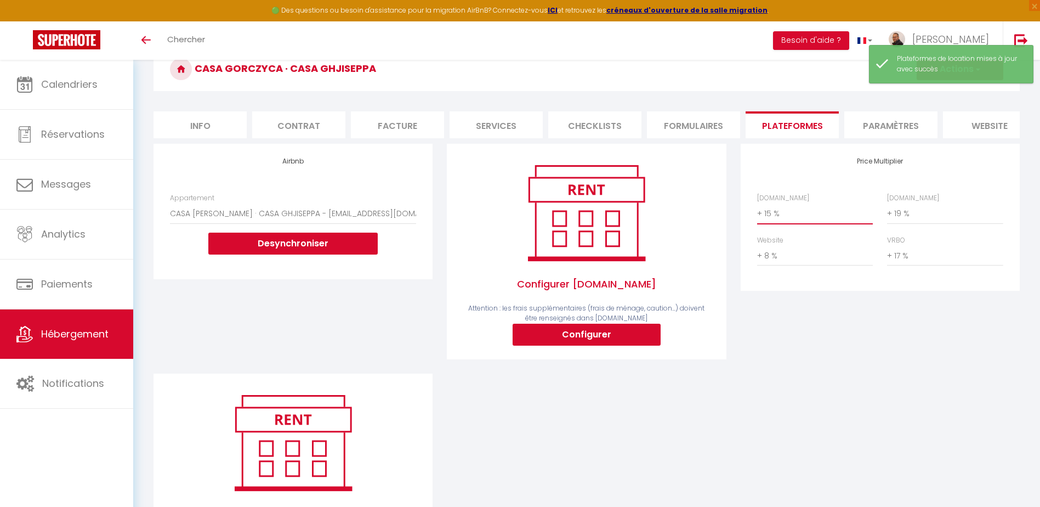
click at [768, 221] on select "0 + 1 % + 2 % + 3 % + 4 % + 5 % + 6 % + 7 % + 8 % + 9 %" at bounding box center [815, 213] width 116 height 21
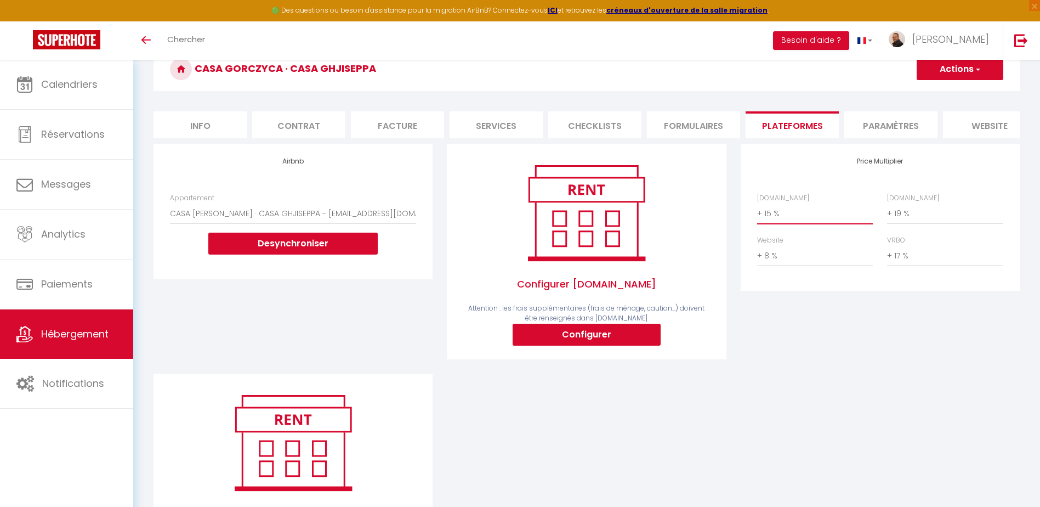
select select "+ 22 %"
click at [757, 211] on select "0 + 1 % + 2 % + 3 % + 4 % + 5 % + 6 % + 7 % + 8 % + 9 %" at bounding box center [815, 213] width 116 height 21
click at [909, 217] on select "0 + 1 % + 2 % + 3 % + 4 % + 5 % + 6 % + 7 % + 8 % + 9 %" at bounding box center [945, 213] width 116 height 21
select select "+ 22 %"
click at [887, 211] on select "0 + 1 % + 2 % + 3 % + 4 % + 5 % + 6 % + 7 % + 8 % + 9 %" at bounding box center [945, 213] width 116 height 21
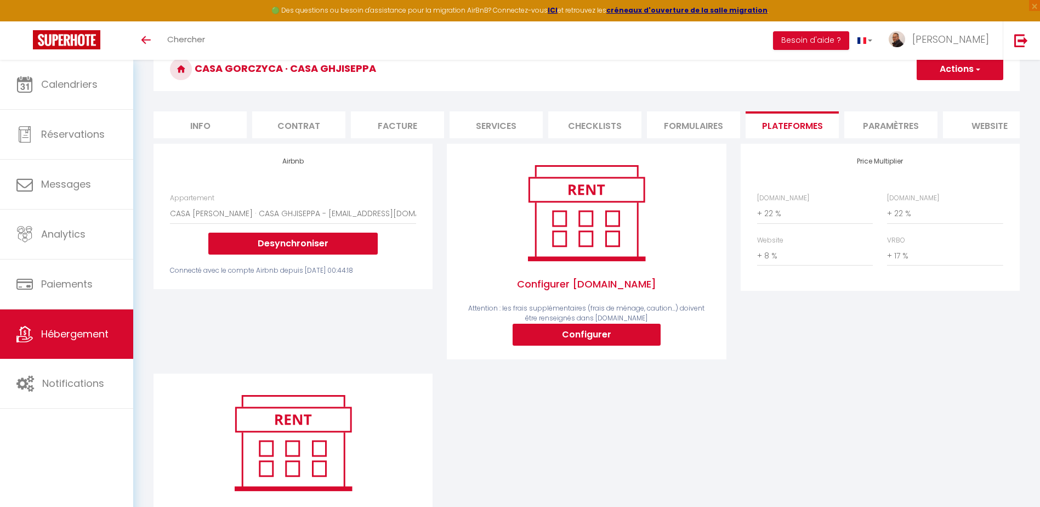
click at [936, 72] on button "Actions" at bounding box center [960, 69] width 87 height 22
click at [930, 92] on link "Enregistrer" at bounding box center [959, 93] width 87 height 14
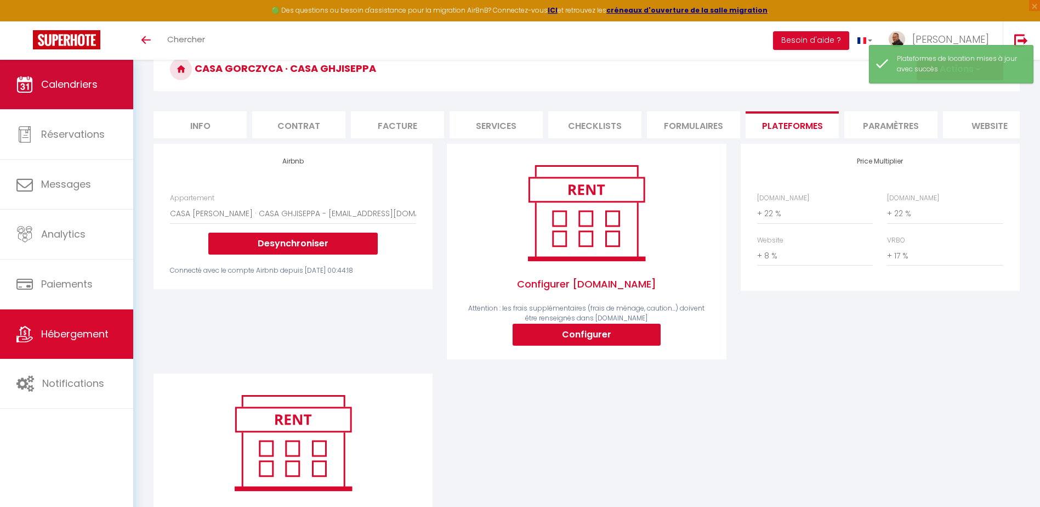
click at [74, 87] on span "Calendriers" at bounding box center [69, 84] width 56 height 14
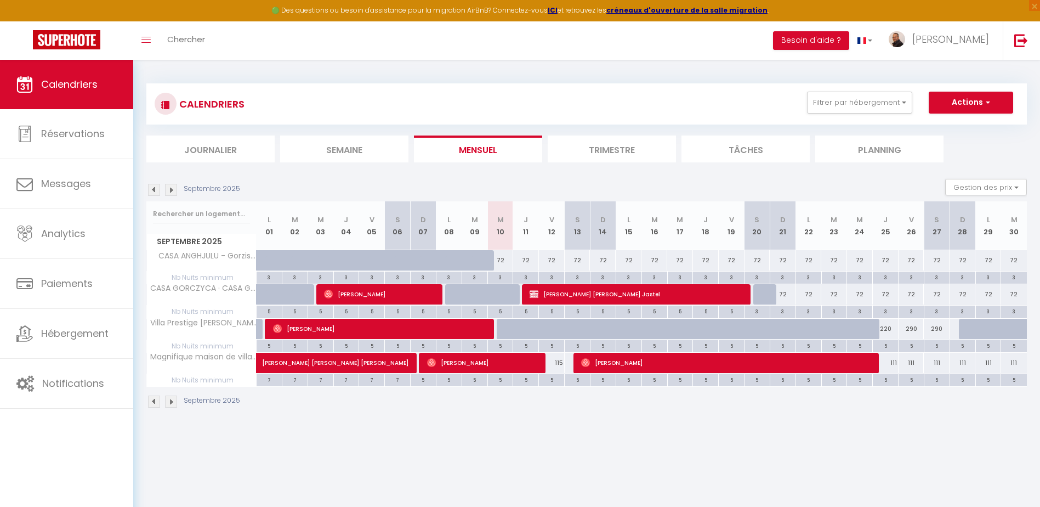
click at [809, 302] on div "72" at bounding box center [809, 294] width 26 height 20
type input "72"
type input "Lun 22 Septembre 2025"
type input "Mar 23 Septembre 2025"
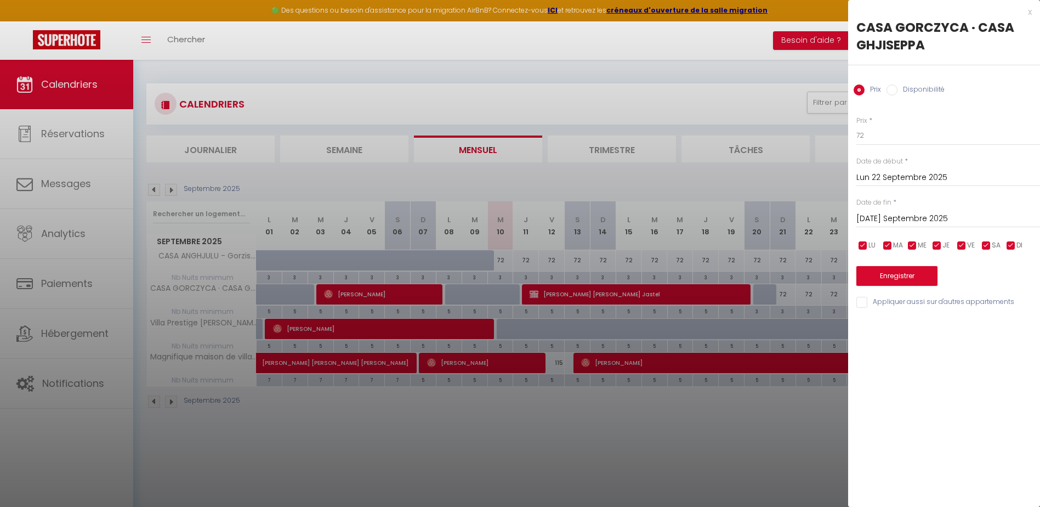
click at [887, 90] on input "Disponibilité" at bounding box center [892, 89] width 11 height 11
radio input "true"
radio input "false"
click at [877, 134] on select "Disponible Indisponible" at bounding box center [948, 136] width 184 height 21
click at [856, 126] on select "Disponible Indisponible" at bounding box center [948, 136] width 184 height 21
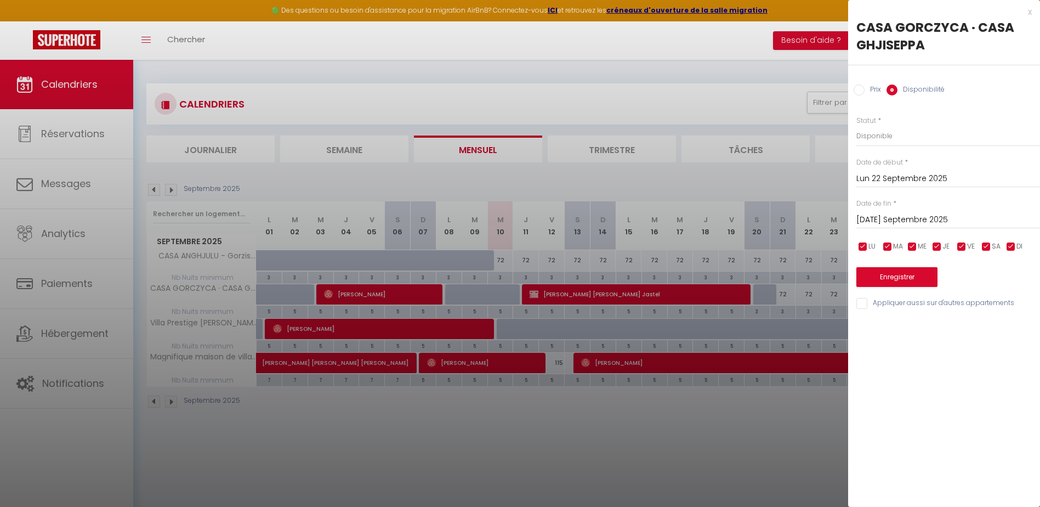
click at [883, 219] on input "Mar 23 Septembre 2025" at bounding box center [948, 220] width 184 height 14
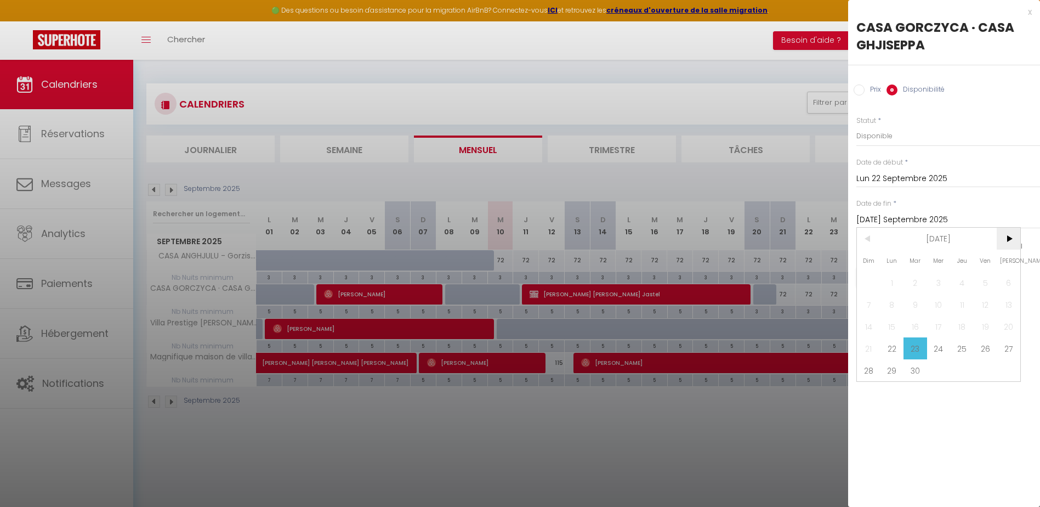
click at [1012, 242] on span ">" at bounding box center [1009, 239] width 24 height 22
click at [1005, 239] on span ">" at bounding box center [1009, 239] width 24 height 22
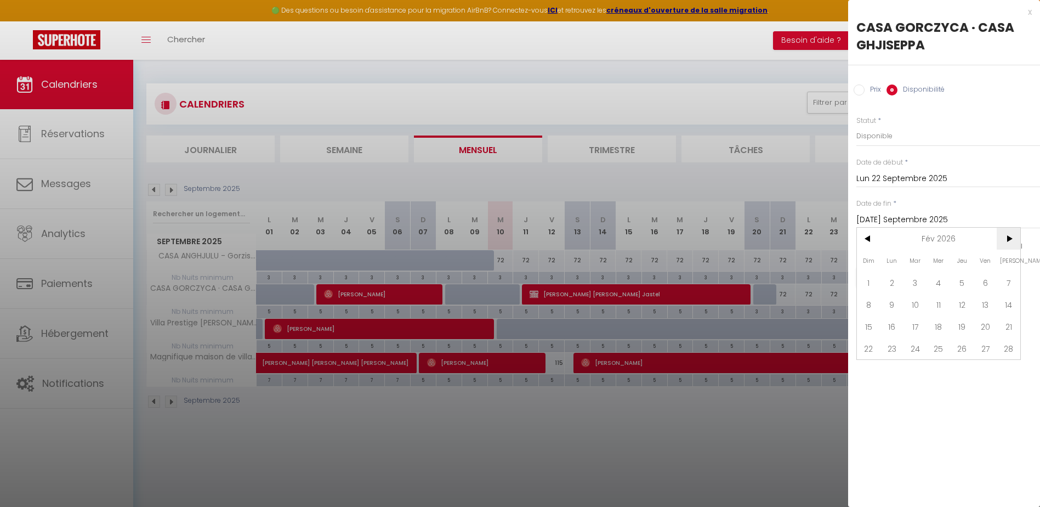
click at [1005, 240] on span ">" at bounding box center [1009, 239] width 24 height 22
click at [919, 373] on span "31" at bounding box center [916, 370] width 24 height 22
type input "Mar 31 Mars 2026"
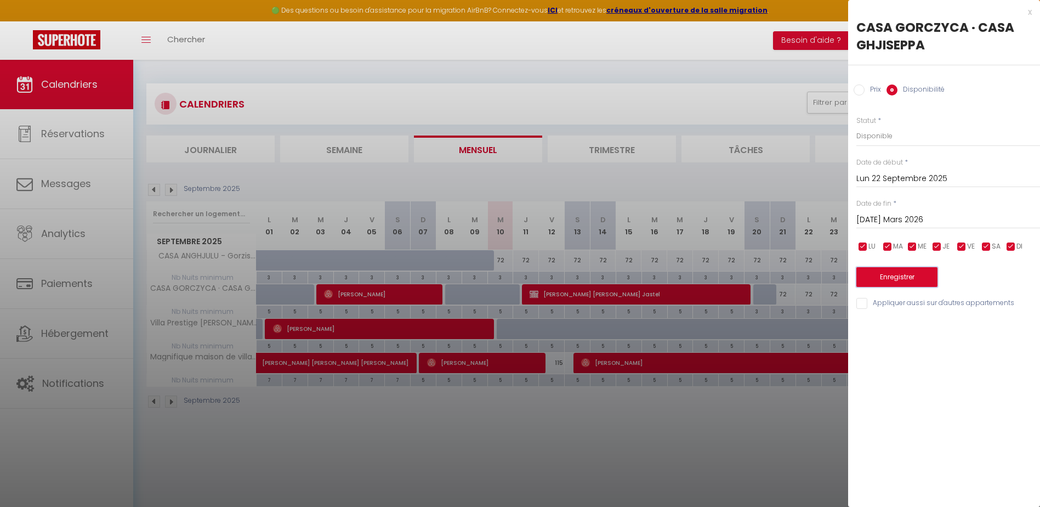
click at [905, 275] on button "Enregistrer" at bounding box center [896, 277] width 81 height 20
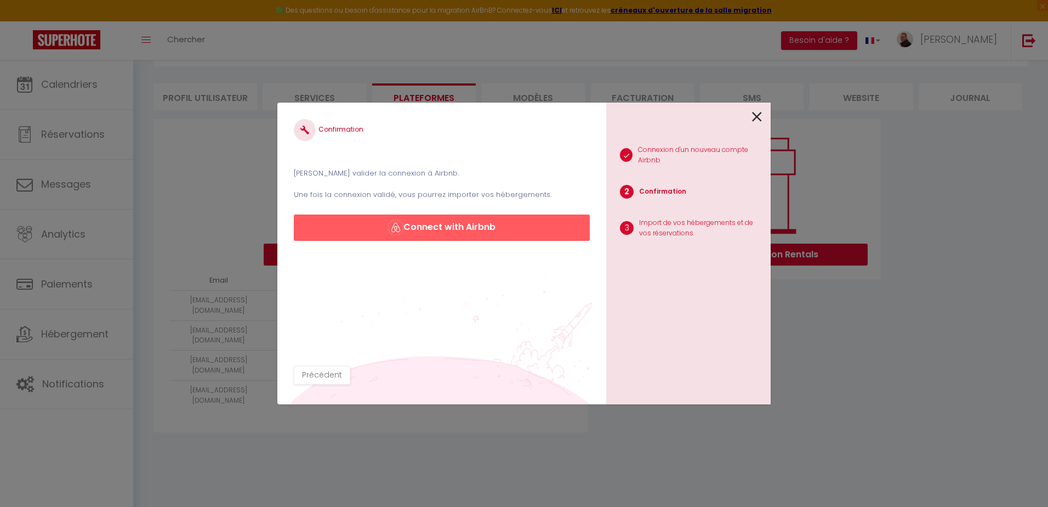
click at [754, 120] on icon at bounding box center [757, 117] width 10 height 16
